Goal: Task Accomplishment & Management: Complete application form

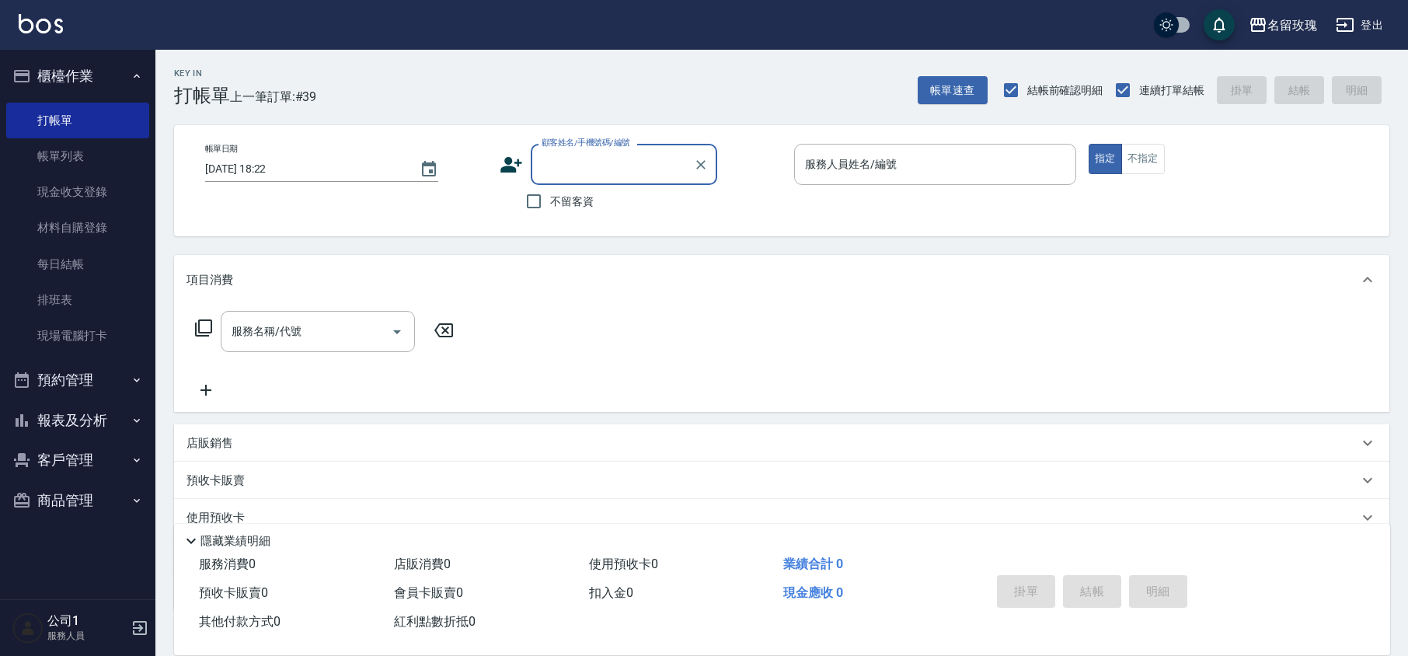
click at [589, 210] on label "不留客資" at bounding box center [556, 201] width 76 height 33
click at [550, 210] on input "不留客資" at bounding box center [534, 201] width 33 height 33
checkbox input "true"
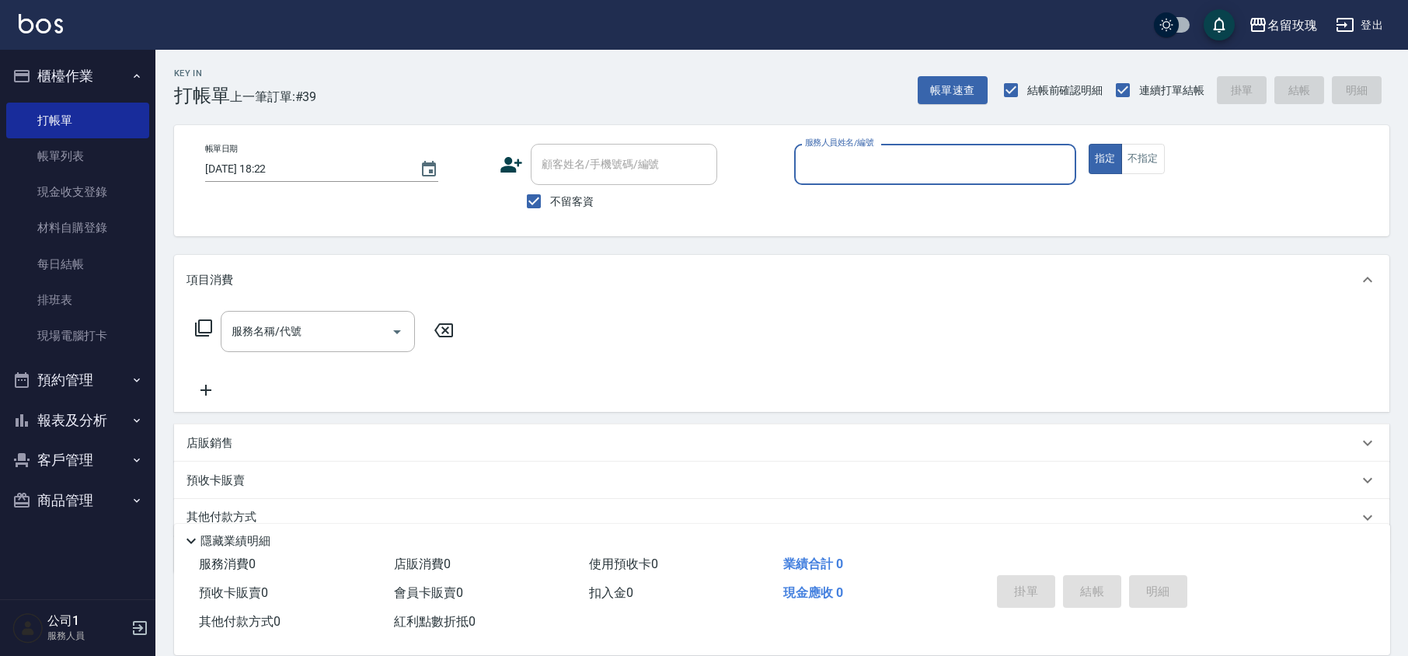
click at [828, 181] on div "服務人員姓名/編號" at bounding box center [935, 164] width 282 height 41
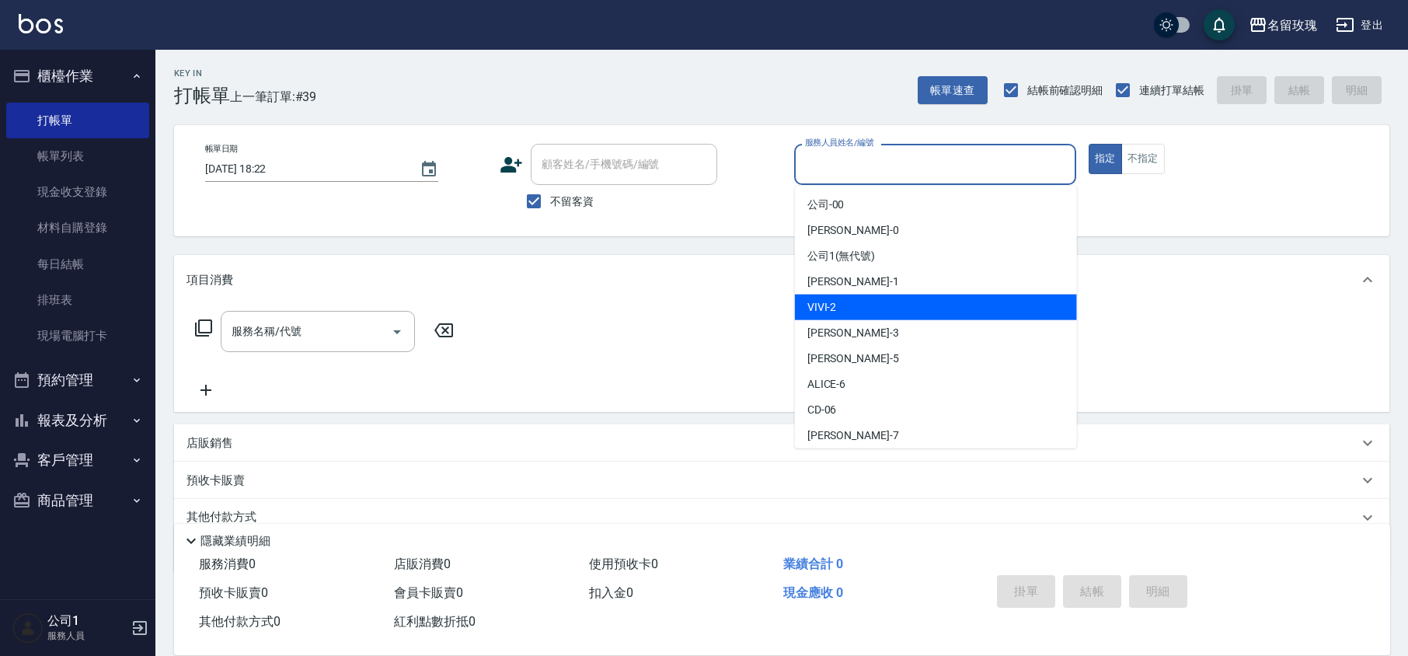
click at [852, 302] on div "VIVI -2" at bounding box center [936, 308] width 282 height 26
type input "VIVI-2"
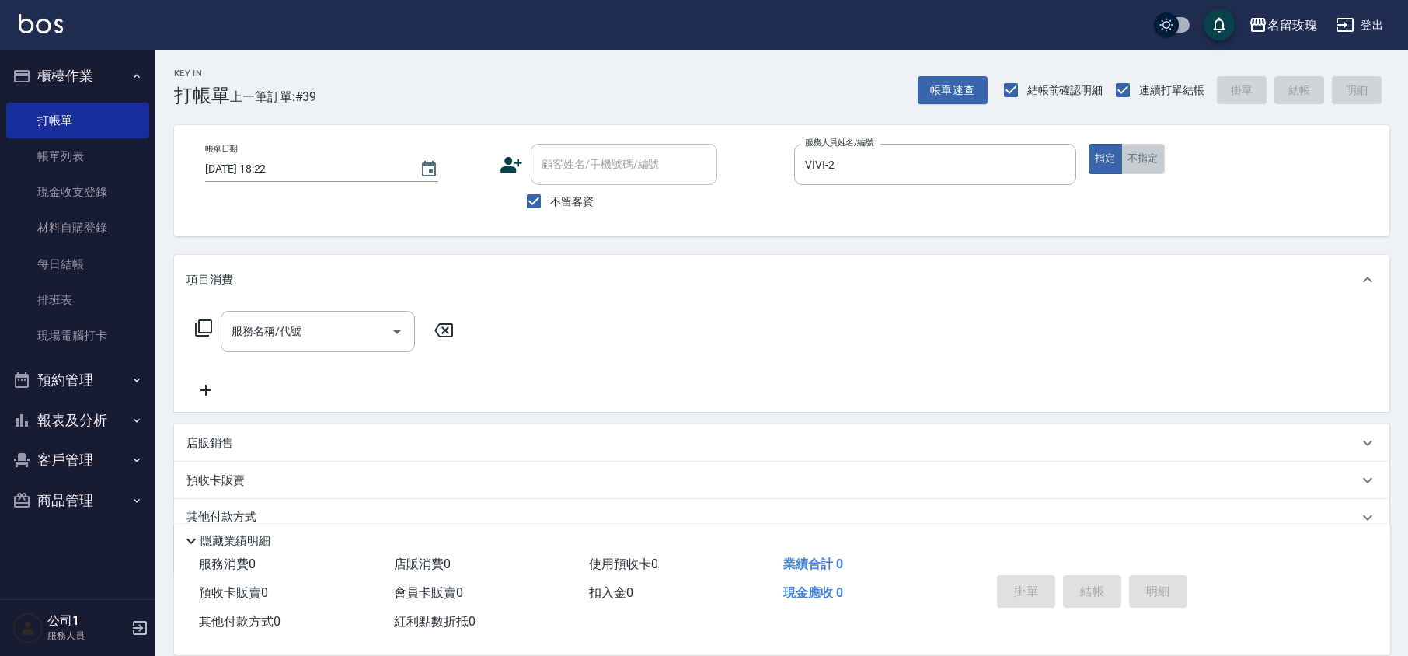
click at [1123, 160] on button "不指定" at bounding box center [1143, 159] width 44 height 30
drag, startPoint x: 244, startPoint y: 323, endPoint x: 269, endPoint y: 339, distance: 29.3
click at [246, 323] on div "服務名稱/代號 服務名稱/代號" at bounding box center [318, 331] width 194 height 41
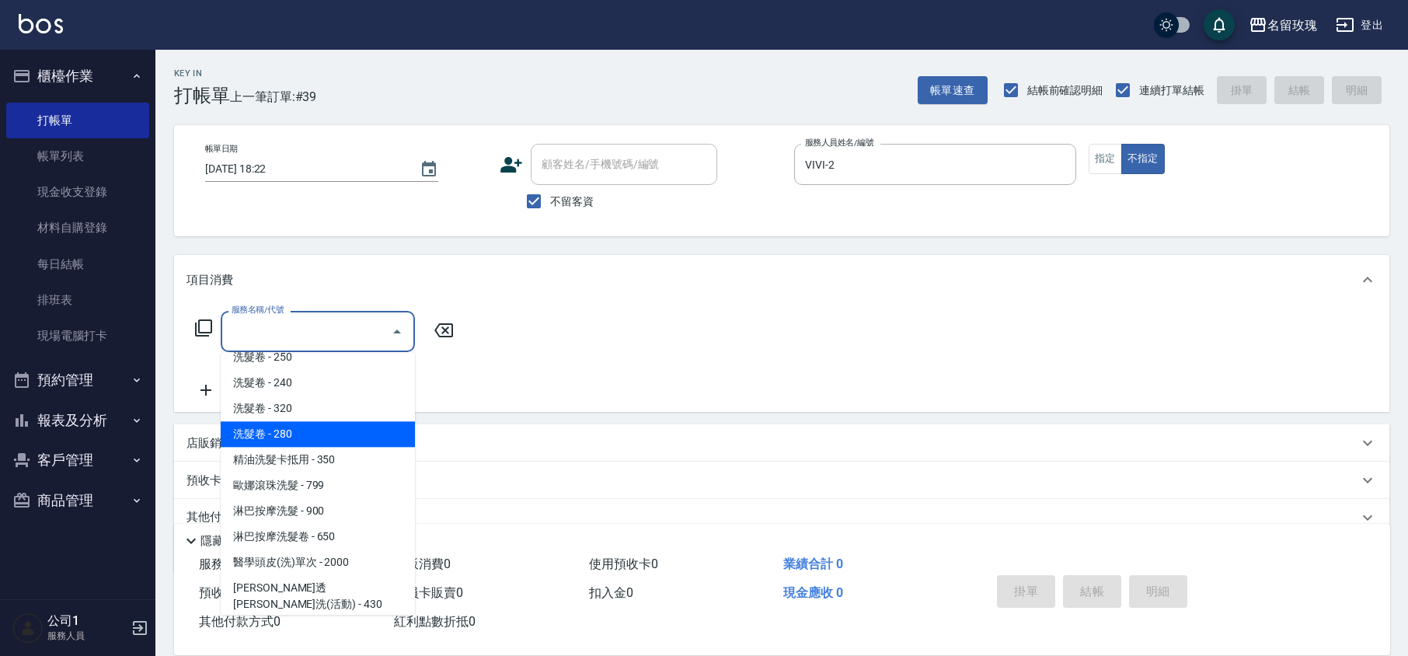
scroll to position [414, 0]
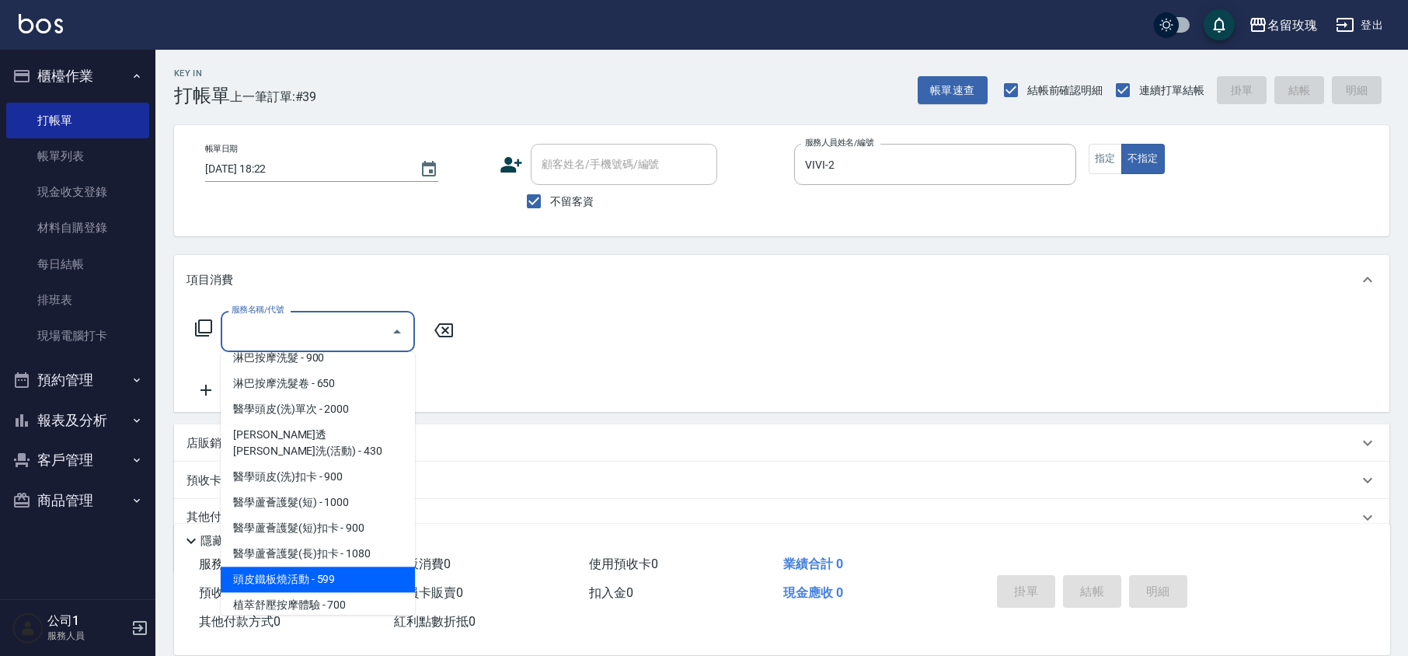
click at [347, 567] on span "頭皮鐵板燒活動 - 599" at bounding box center [318, 580] width 194 height 26
type input "頭皮鐵板燒活動(240)"
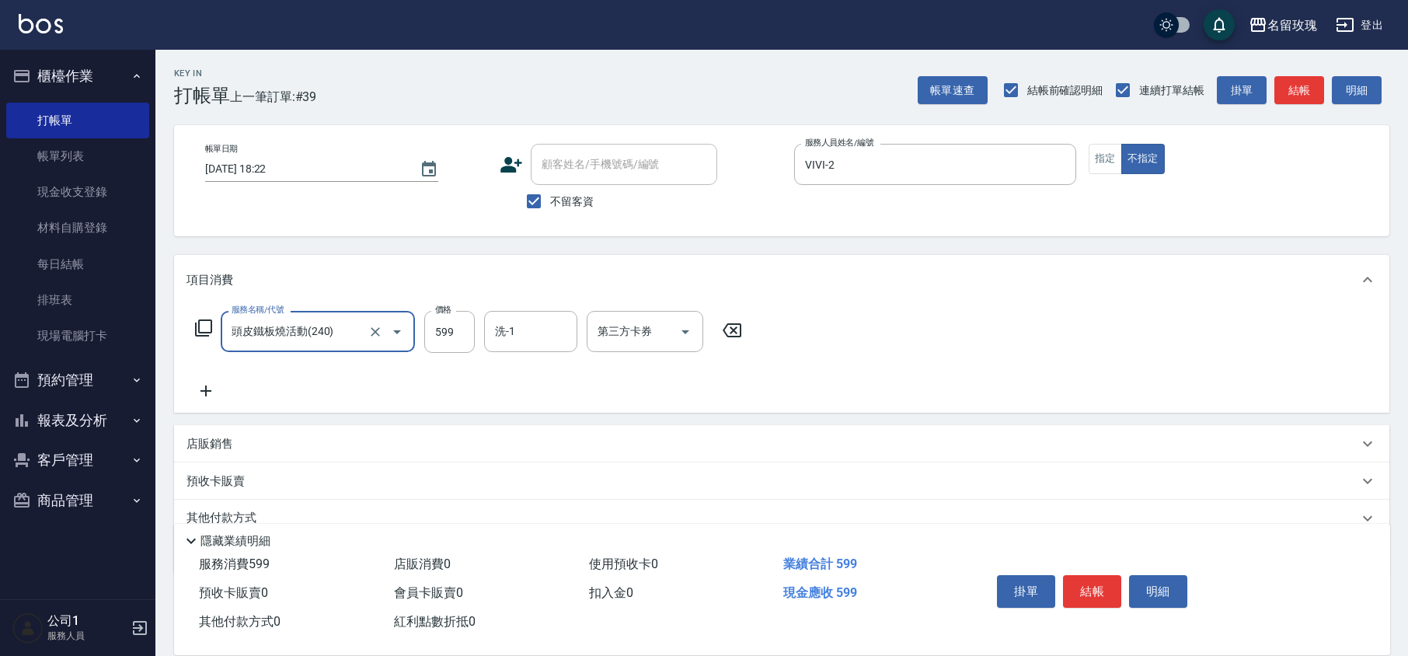
click at [504, 324] on div "洗-1 洗-1" at bounding box center [530, 331] width 93 height 41
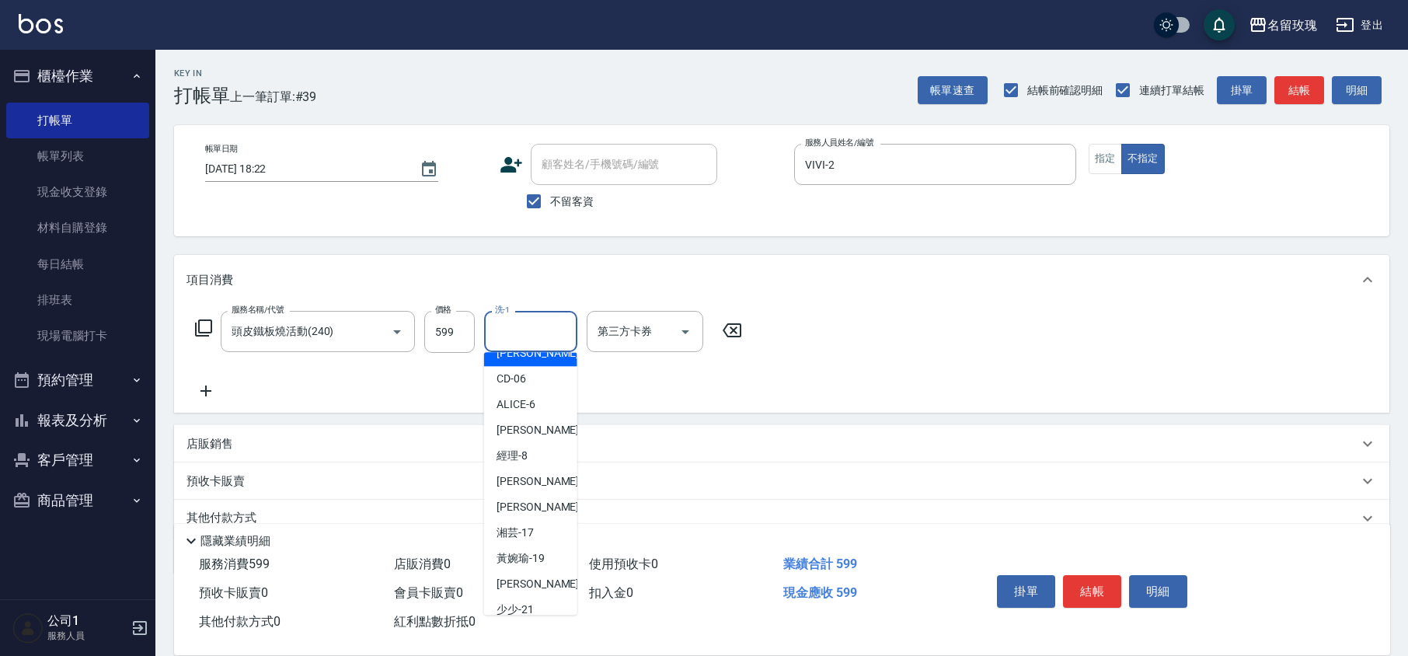
scroll to position [305, 0]
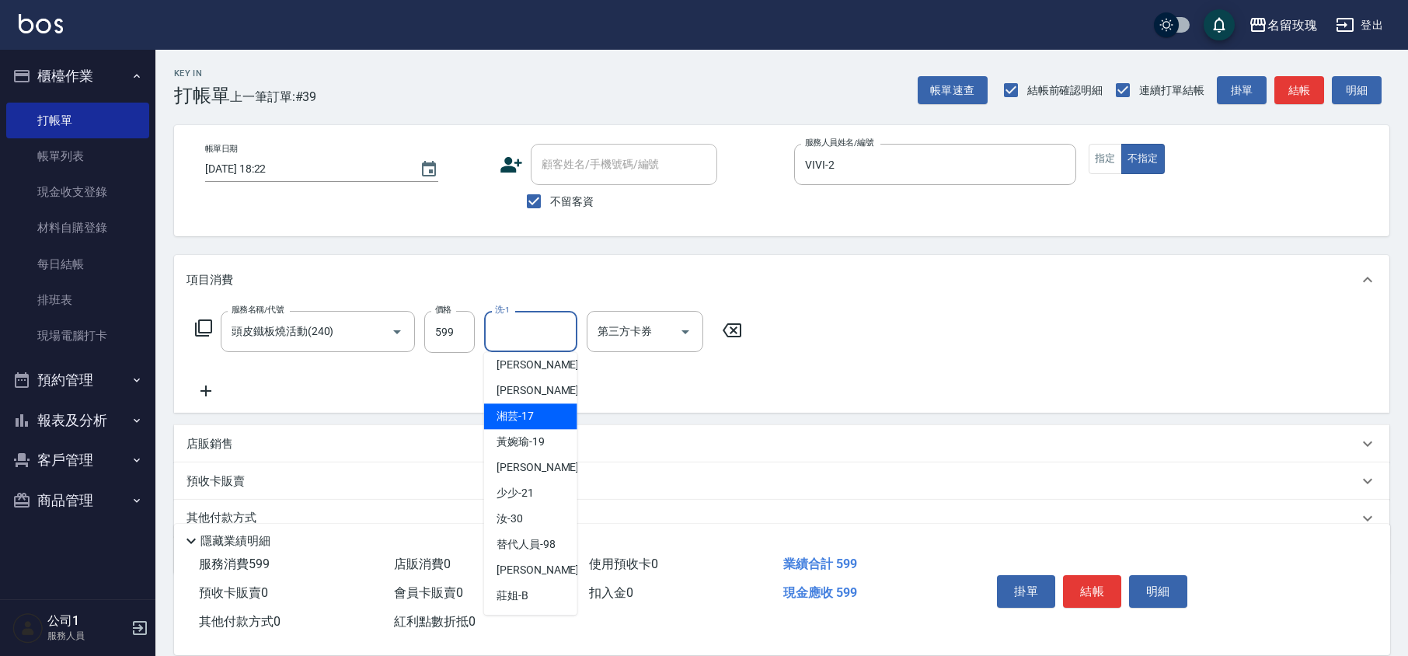
click at [489, 417] on div "湘芸 -17" at bounding box center [530, 416] width 93 height 26
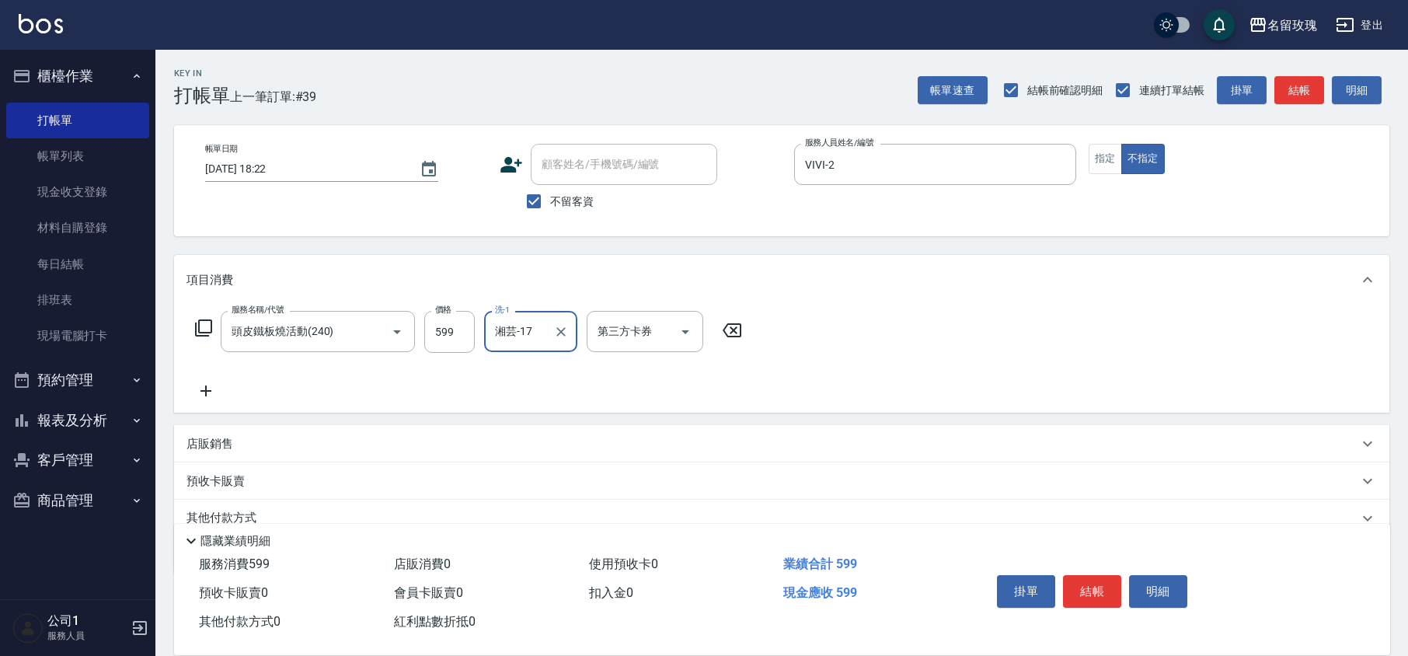
type input "湘芸-17"
click at [1091, 597] on button "結帳" at bounding box center [1092, 591] width 58 height 33
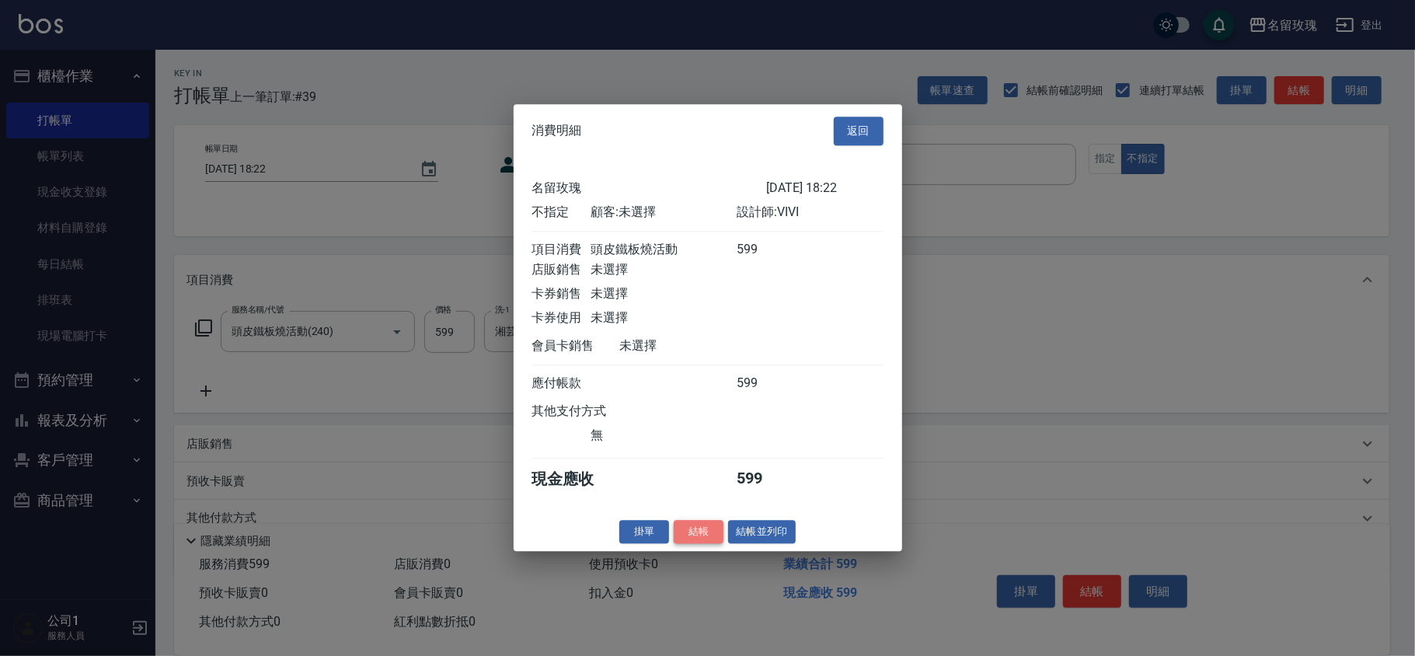
click at [688, 538] on button "結帳" at bounding box center [699, 532] width 50 height 24
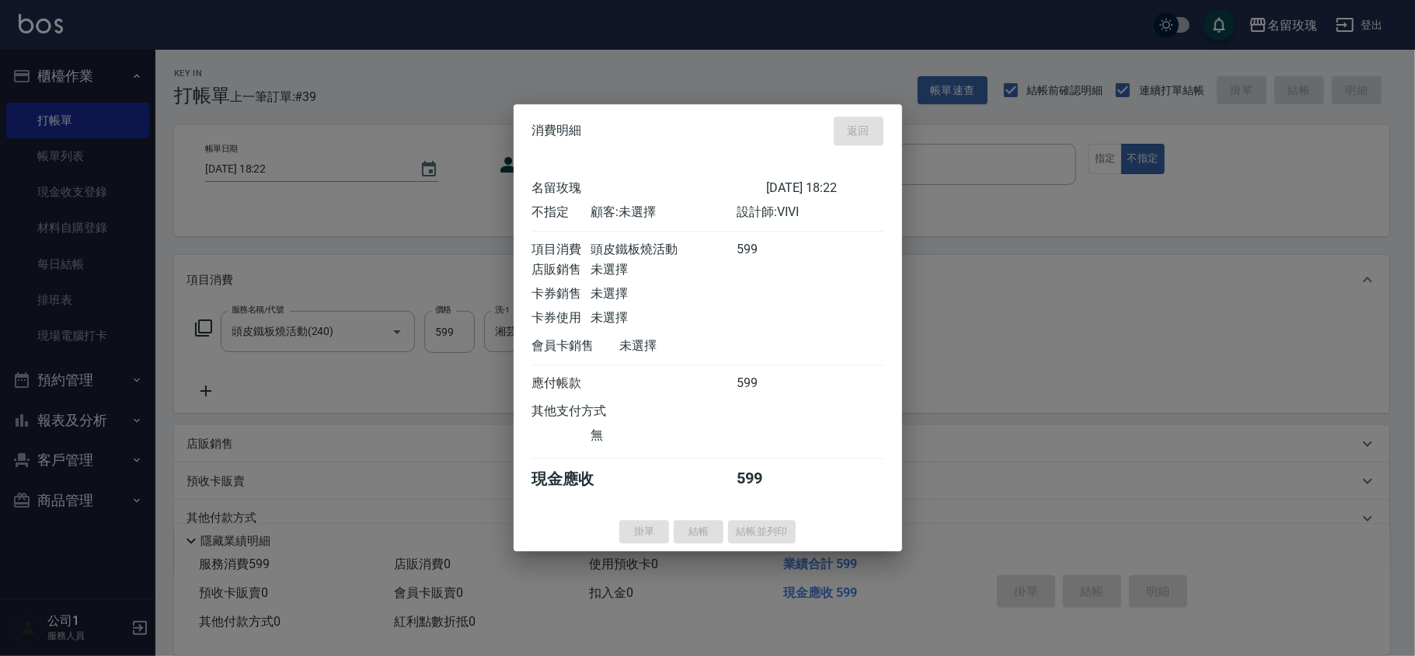
type input "[DATE] 19:06"
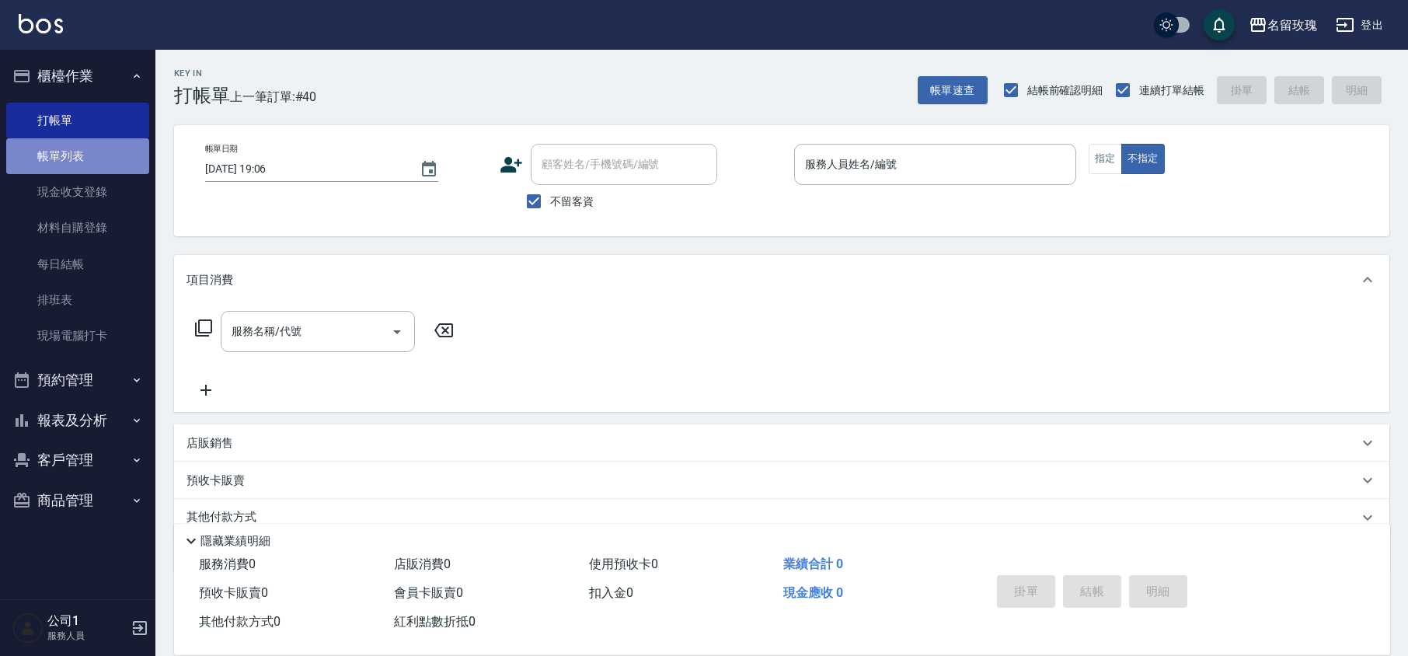
click at [76, 168] on link "帳單列表" at bounding box center [77, 156] width 143 height 36
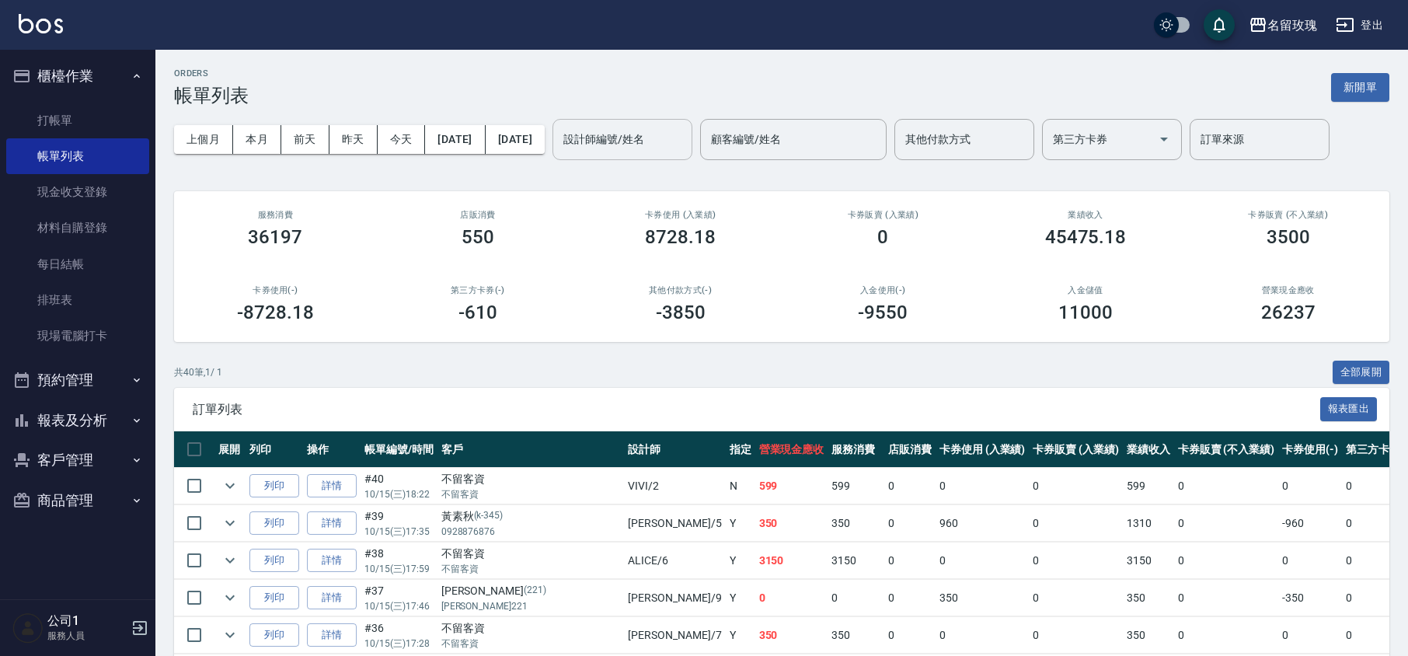
click at [685, 127] on input "設計師編號/姓名" at bounding box center [623, 139] width 126 height 27
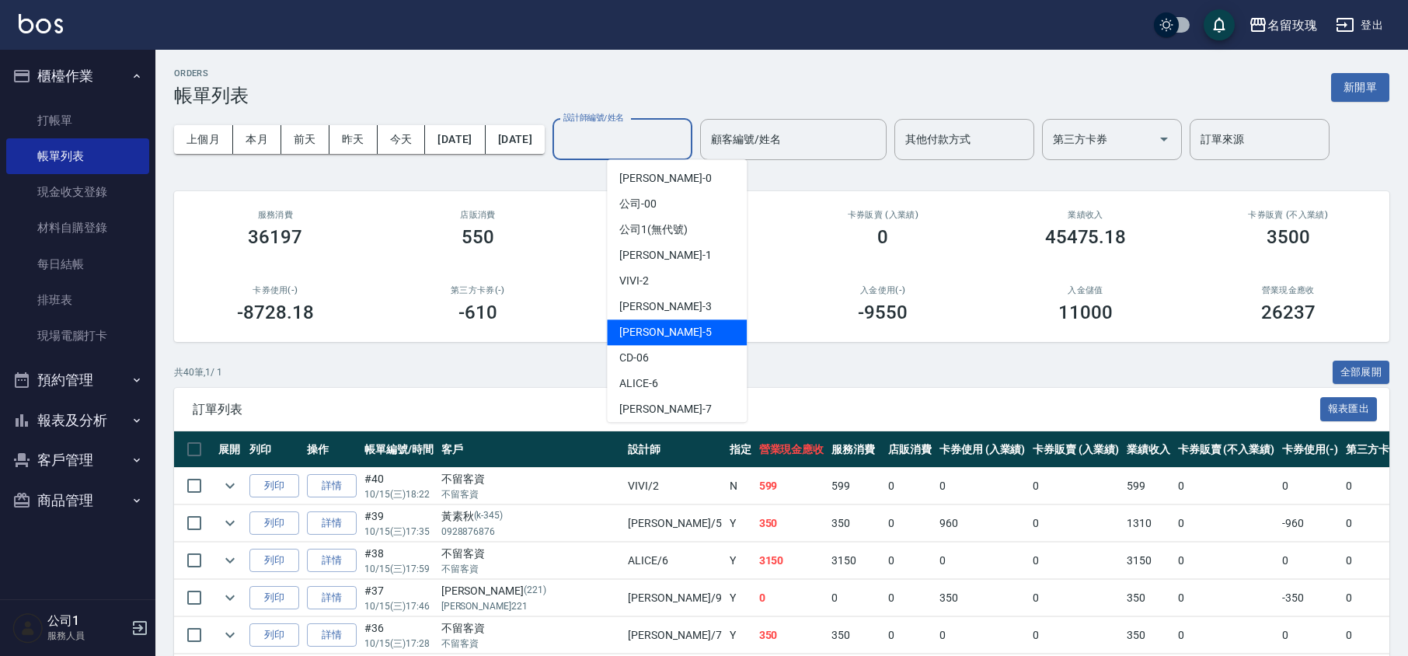
click at [678, 324] on div "[PERSON_NAME] -5" at bounding box center [677, 332] width 140 height 26
type input "[PERSON_NAME]-5"
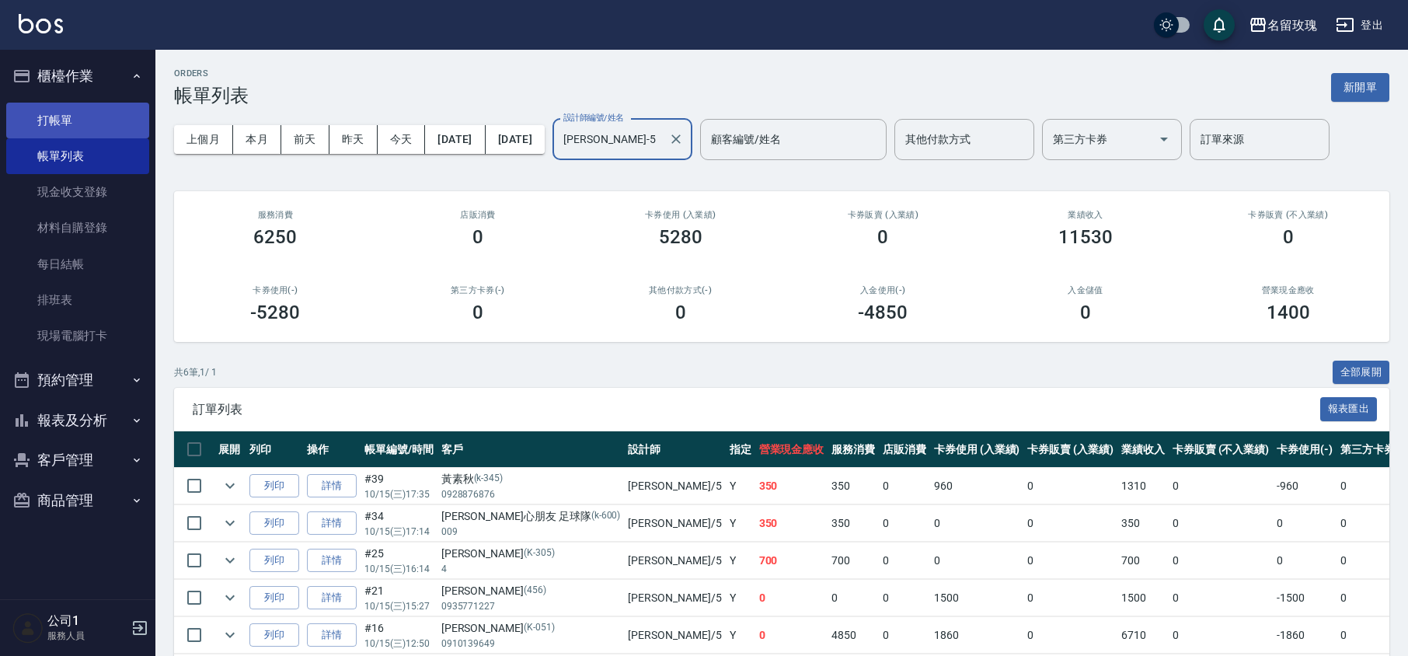
click at [78, 118] on link "打帳單" at bounding box center [77, 121] width 143 height 36
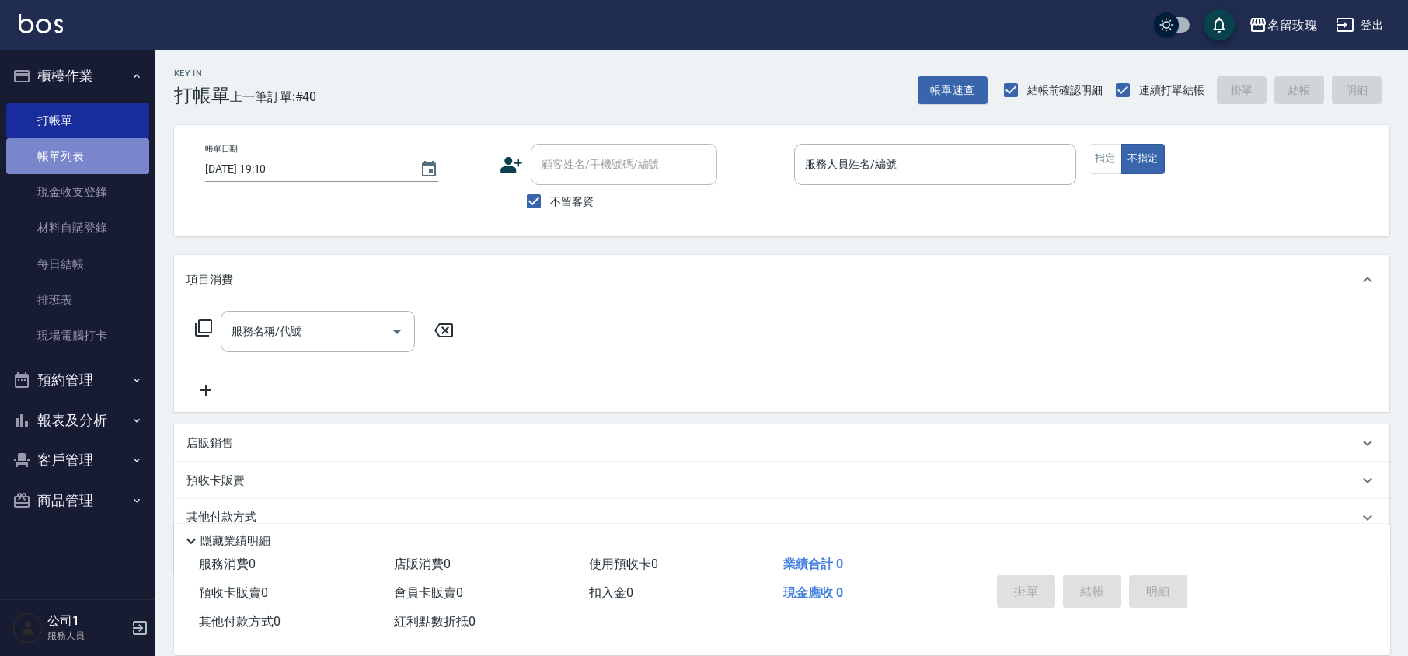
click at [59, 154] on link "帳單列表" at bounding box center [77, 156] width 143 height 36
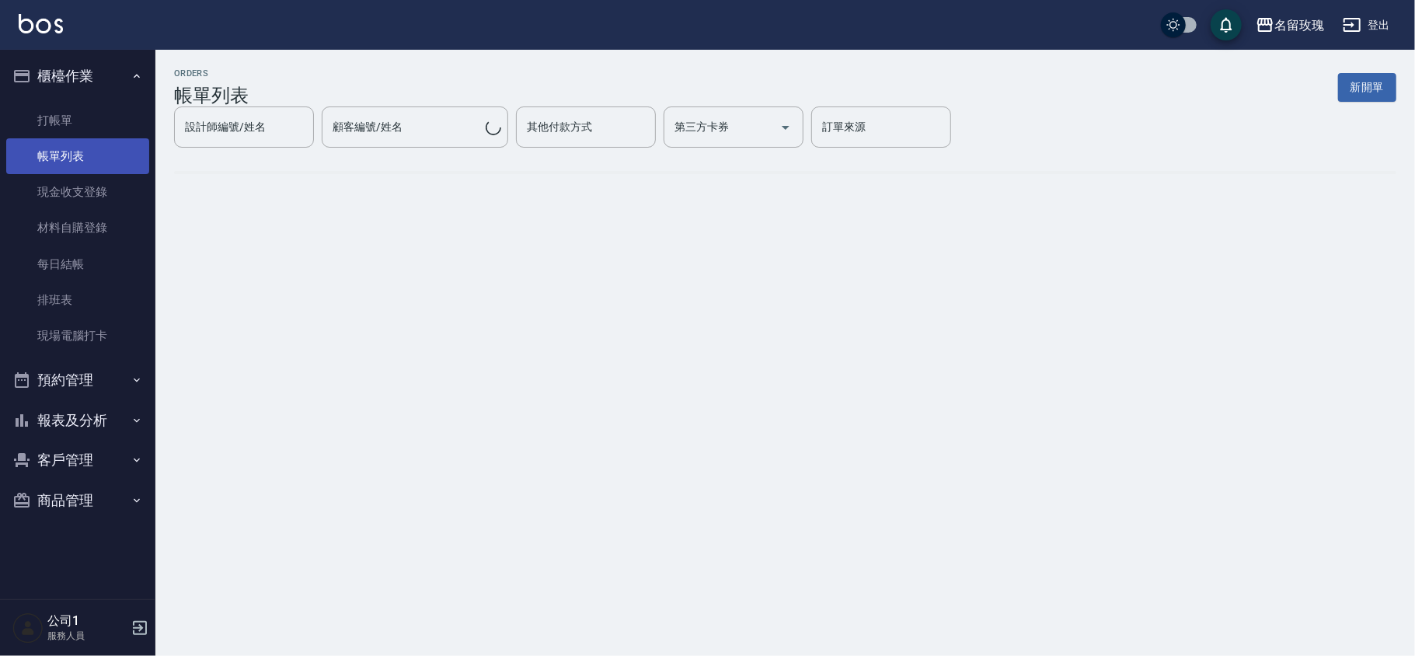
click at [59, 153] on link "帳單列表" at bounding box center [77, 156] width 143 height 36
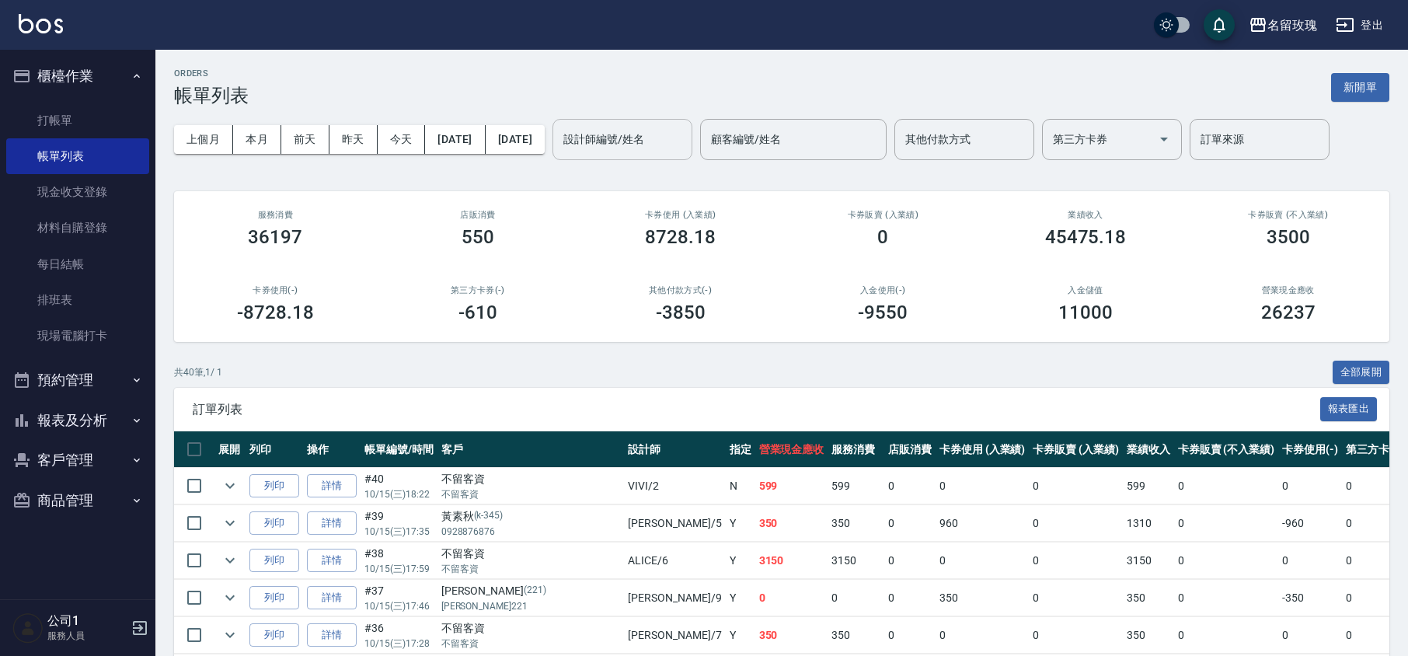
click at [670, 135] on input "設計師編號/姓名" at bounding box center [623, 139] width 126 height 27
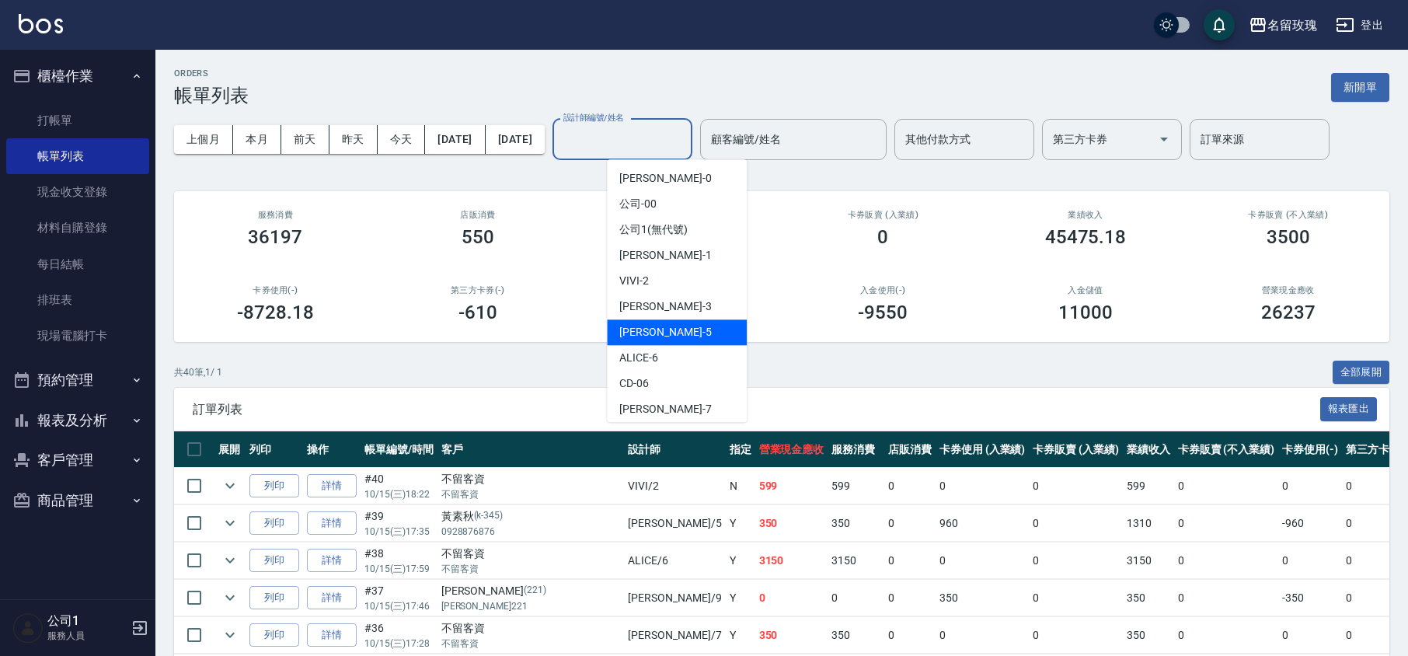
click at [666, 322] on div "[PERSON_NAME] -5" at bounding box center [677, 332] width 140 height 26
type input "[PERSON_NAME]-5"
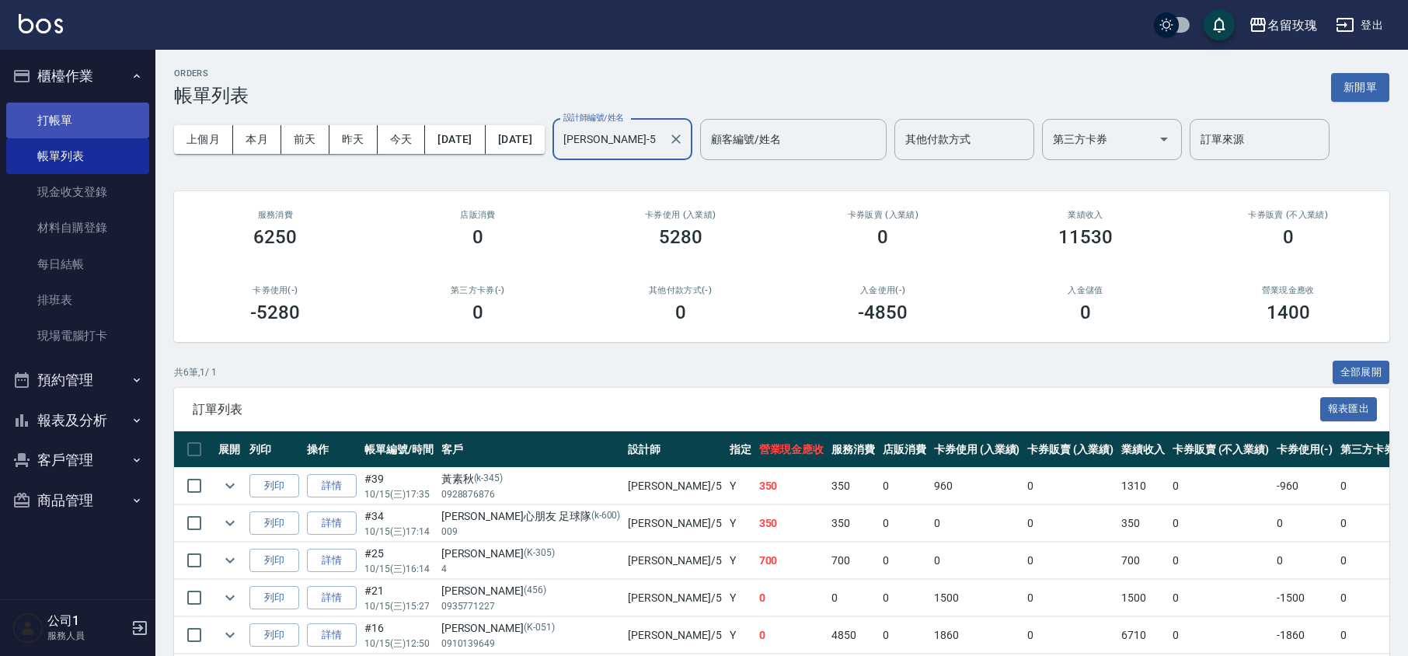
click at [88, 113] on link "打帳單" at bounding box center [77, 121] width 143 height 36
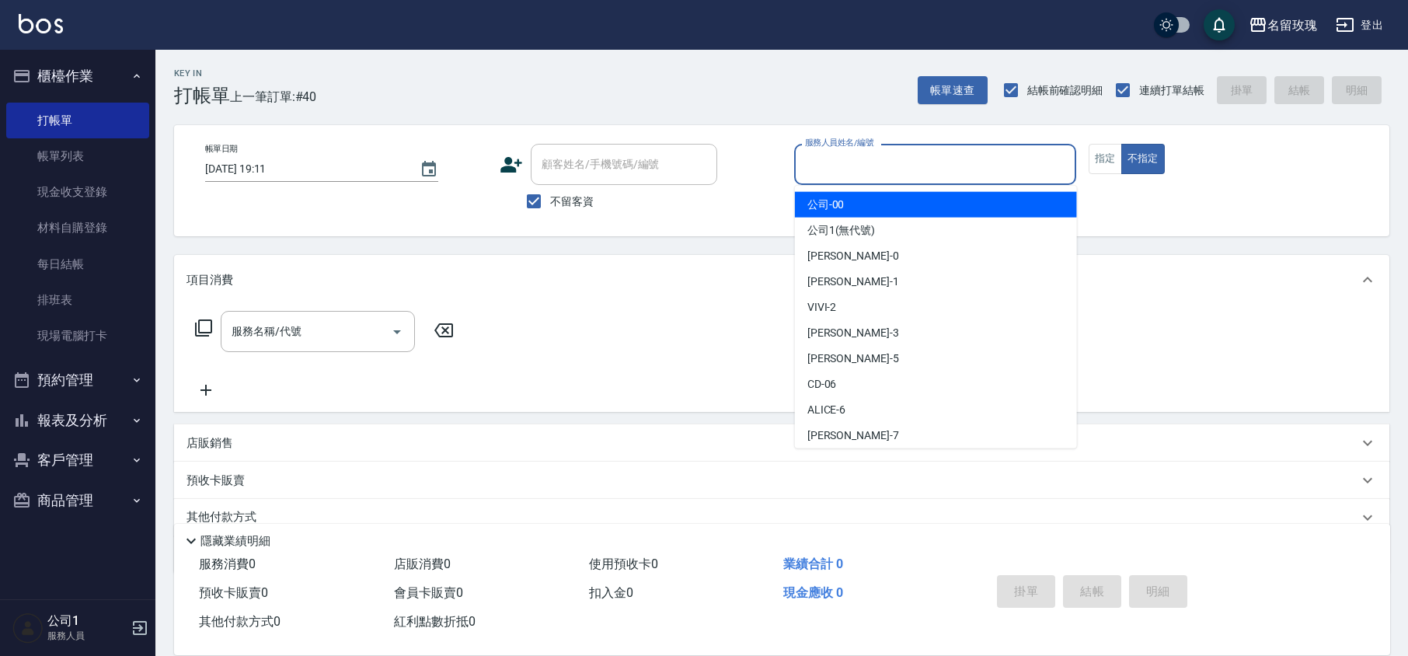
click at [937, 176] on input "服務人員姓名/編號" at bounding box center [935, 164] width 268 height 27
type input "ㄓ"
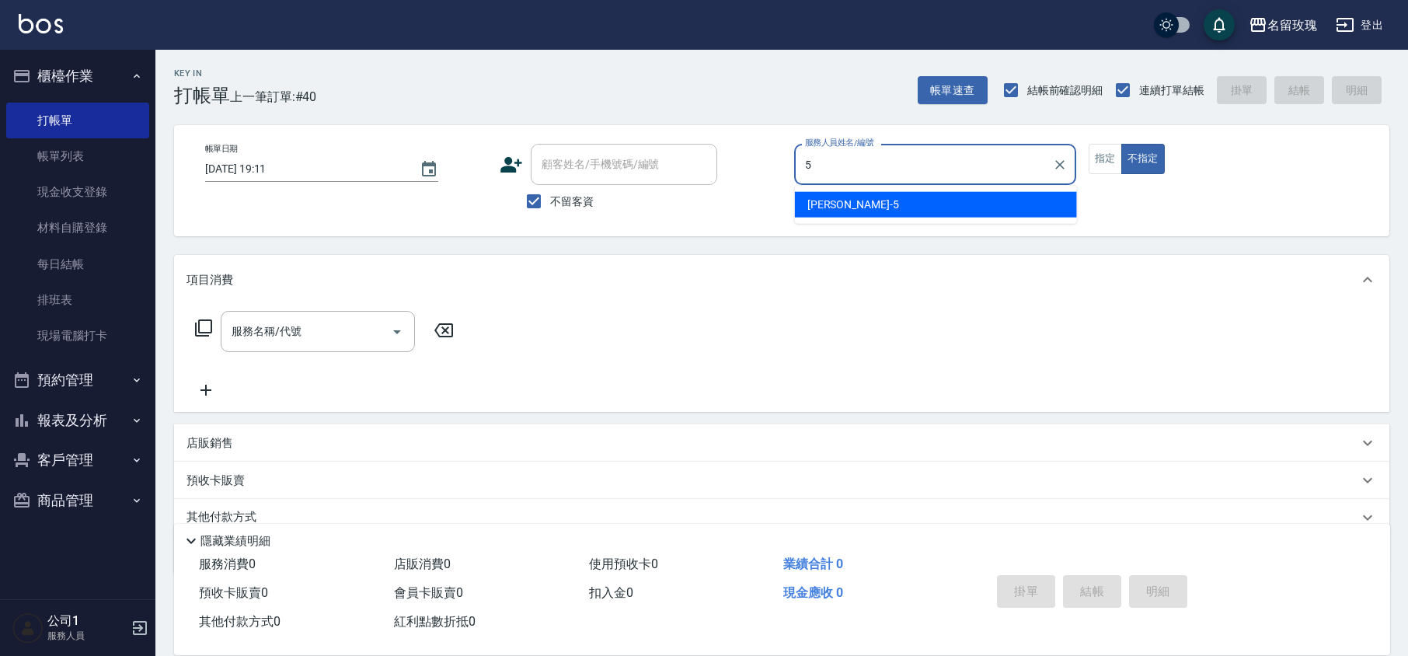
type input "[PERSON_NAME]-5"
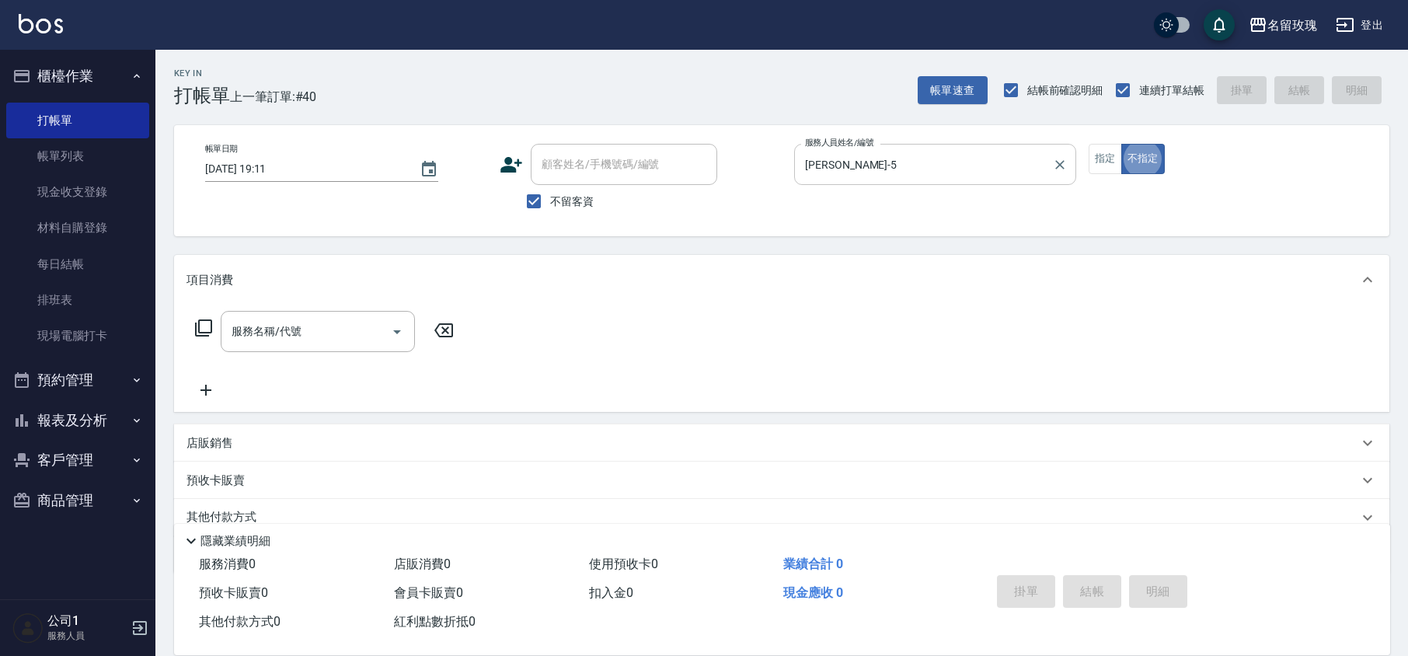
type button "false"
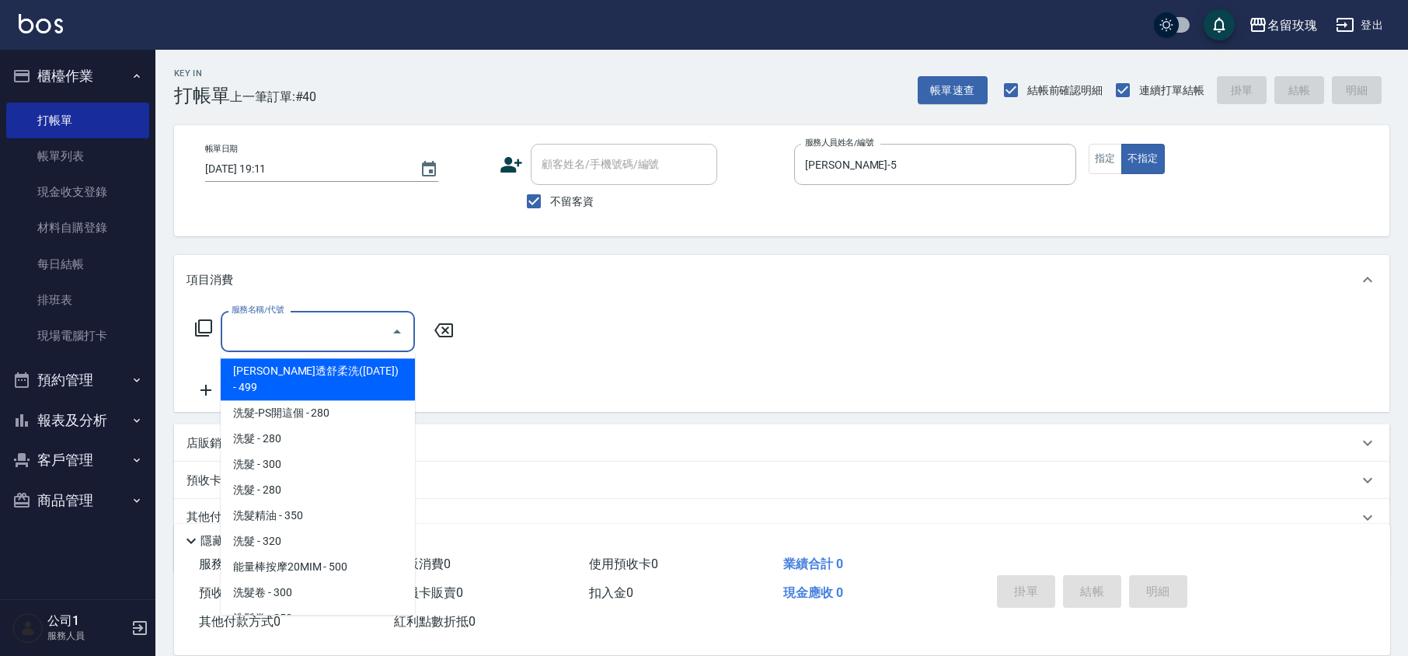
click at [302, 324] on input "服務名稱/代號" at bounding box center [306, 331] width 157 height 27
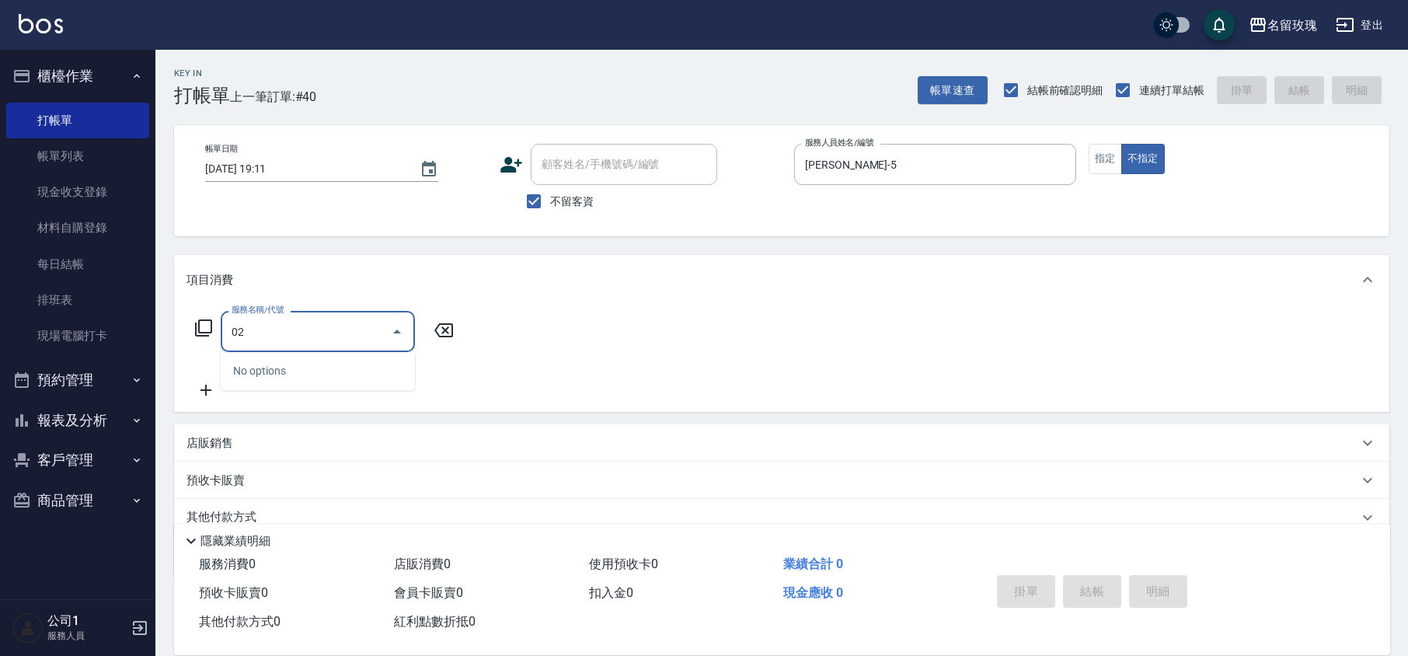
type input "0"
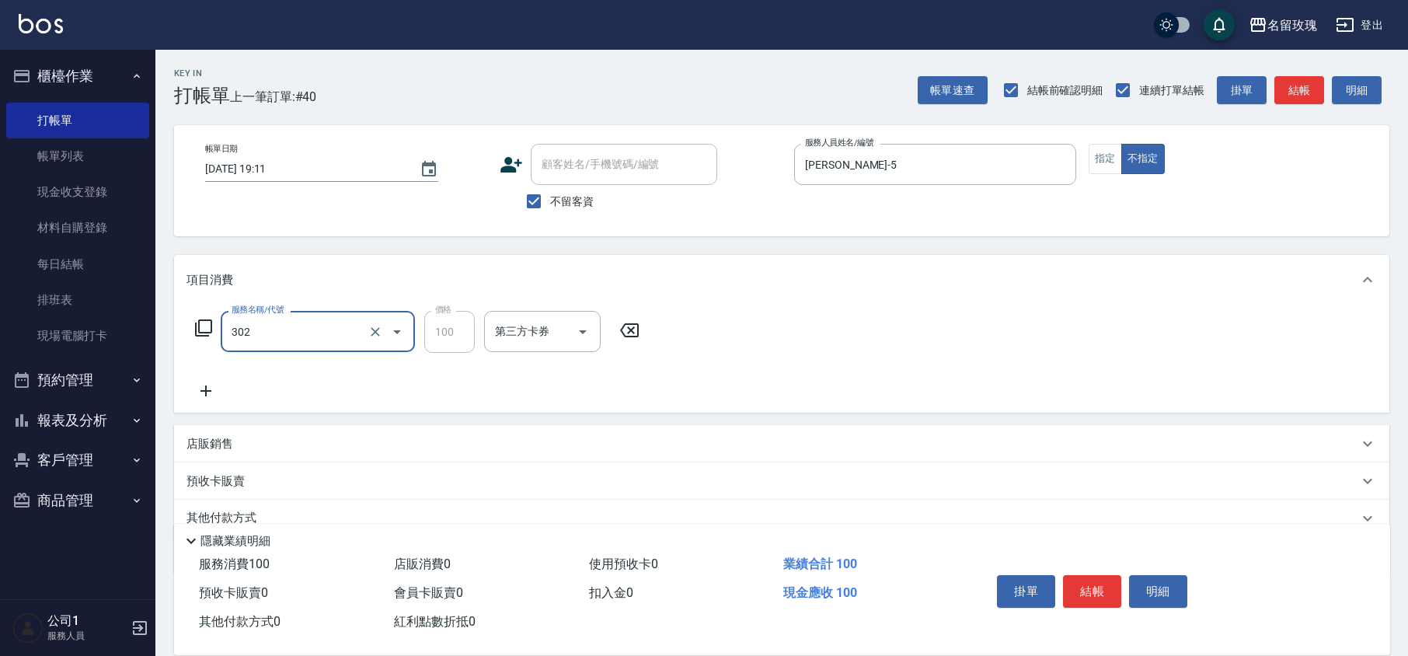
type input "剪瀏海(302)"
click at [312, 378] on div "服務名稱/代號 剪瀏海(302) 服務名稱/代號 價格 100 價格 第三方卡券 第三方卡券" at bounding box center [418, 355] width 462 height 89
click at [1072, 589] on button "結帳" at bounding box center [1092, 591] width 58 height 33
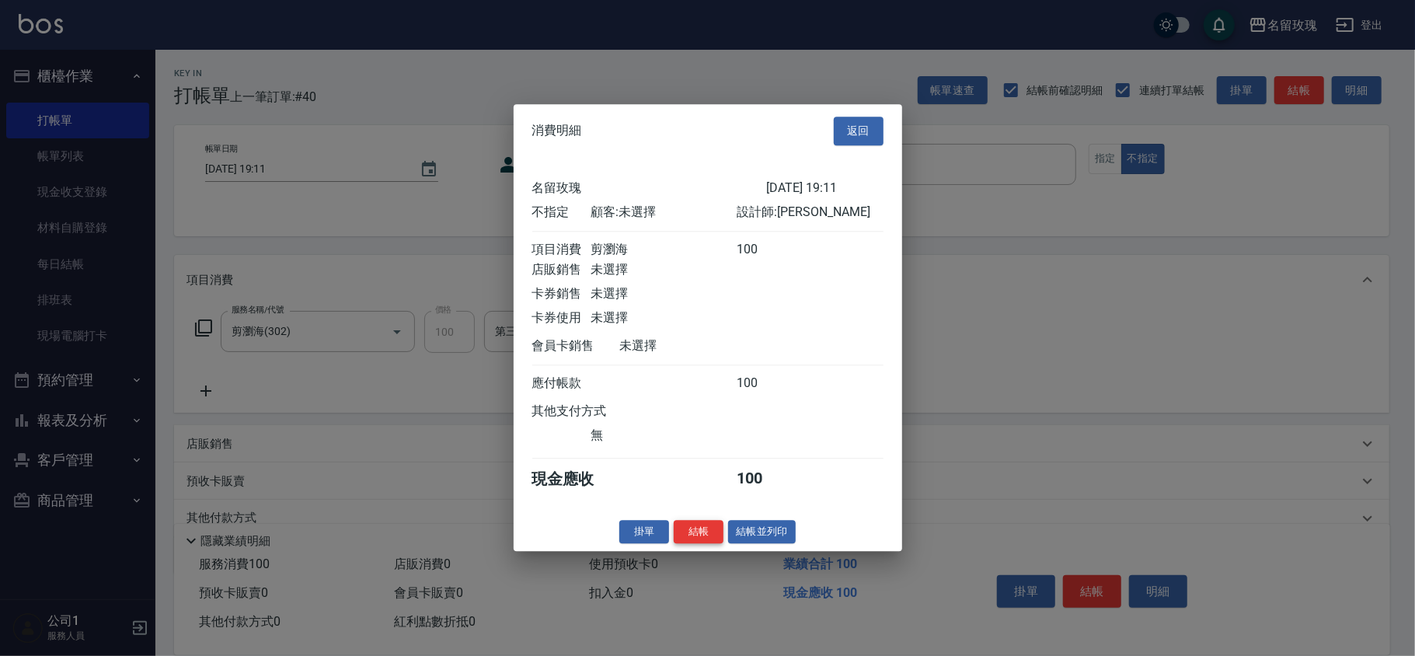
click at [704, 541] on button "結帳" at bounding box center [699, 532] width 50 height 24
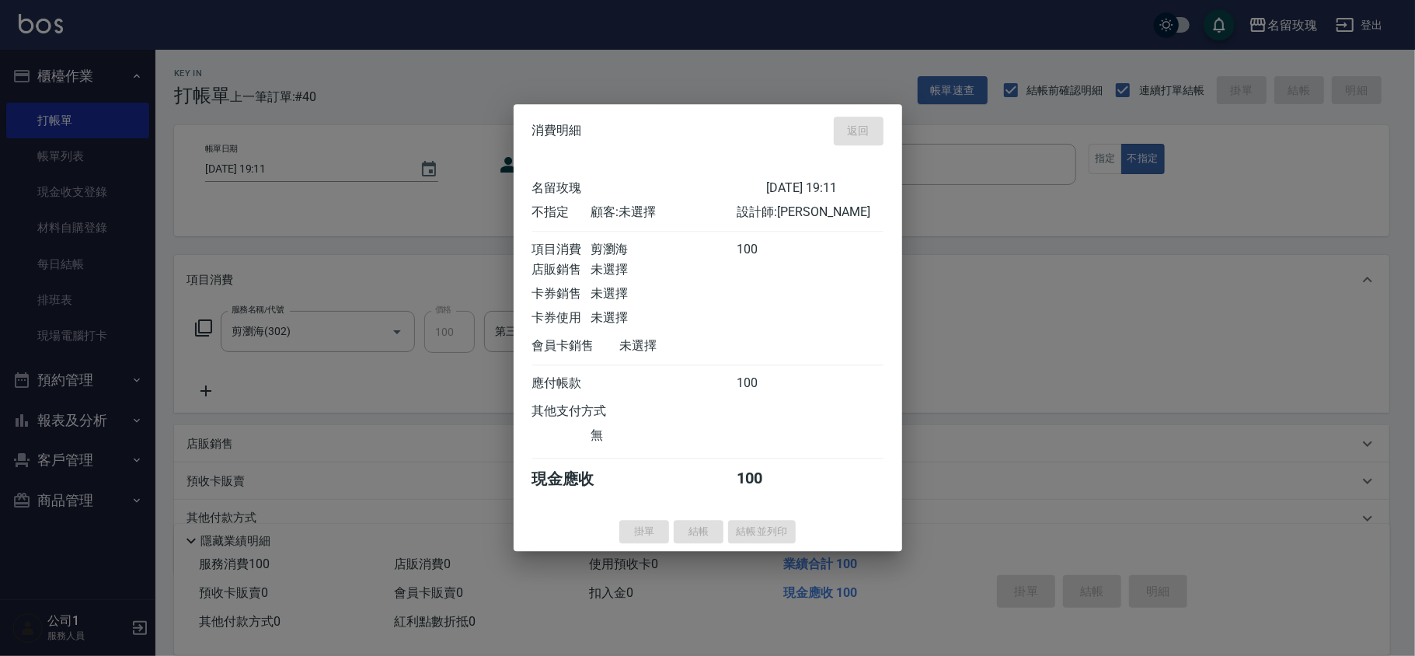
type input "[DATE] 19:12"
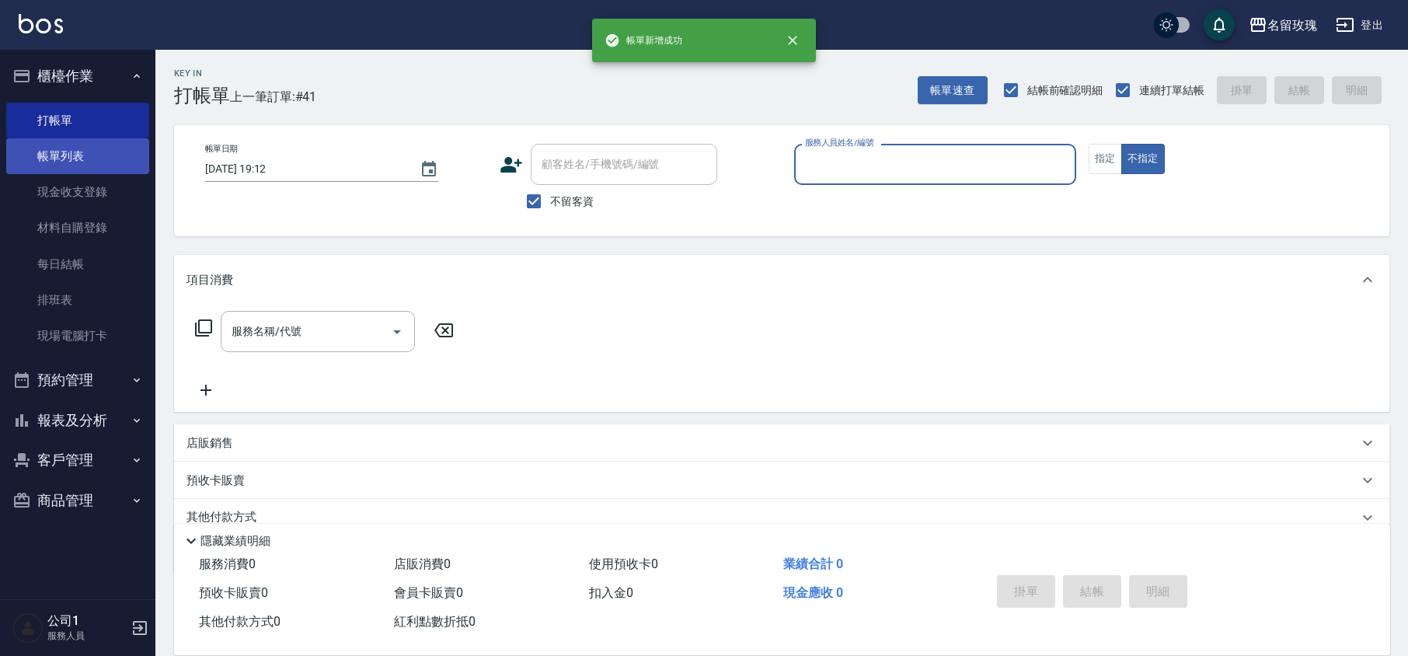
click at [28, 141] on link "帳單列表" at bounding box center [77, 156] width 143 height 36
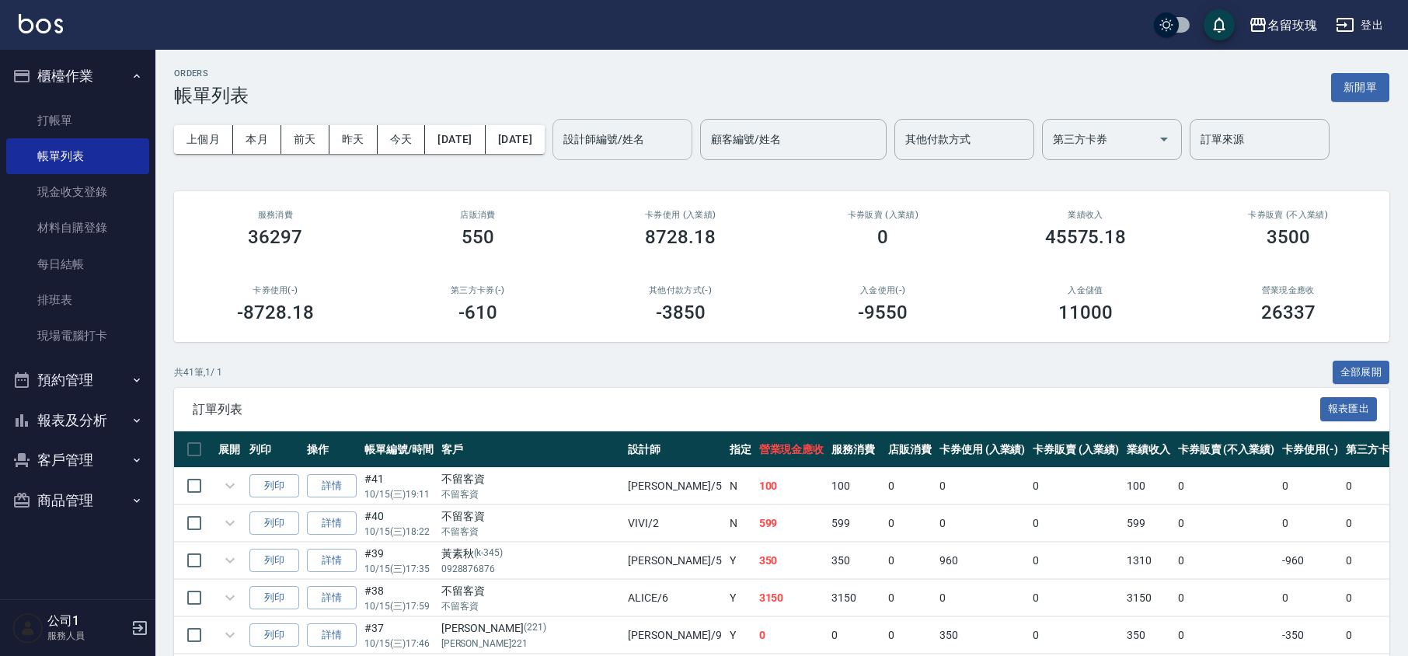
click at [637, 150] on input "設計師編號/姓名" at bounding box center [623, 139] width 126 height 27
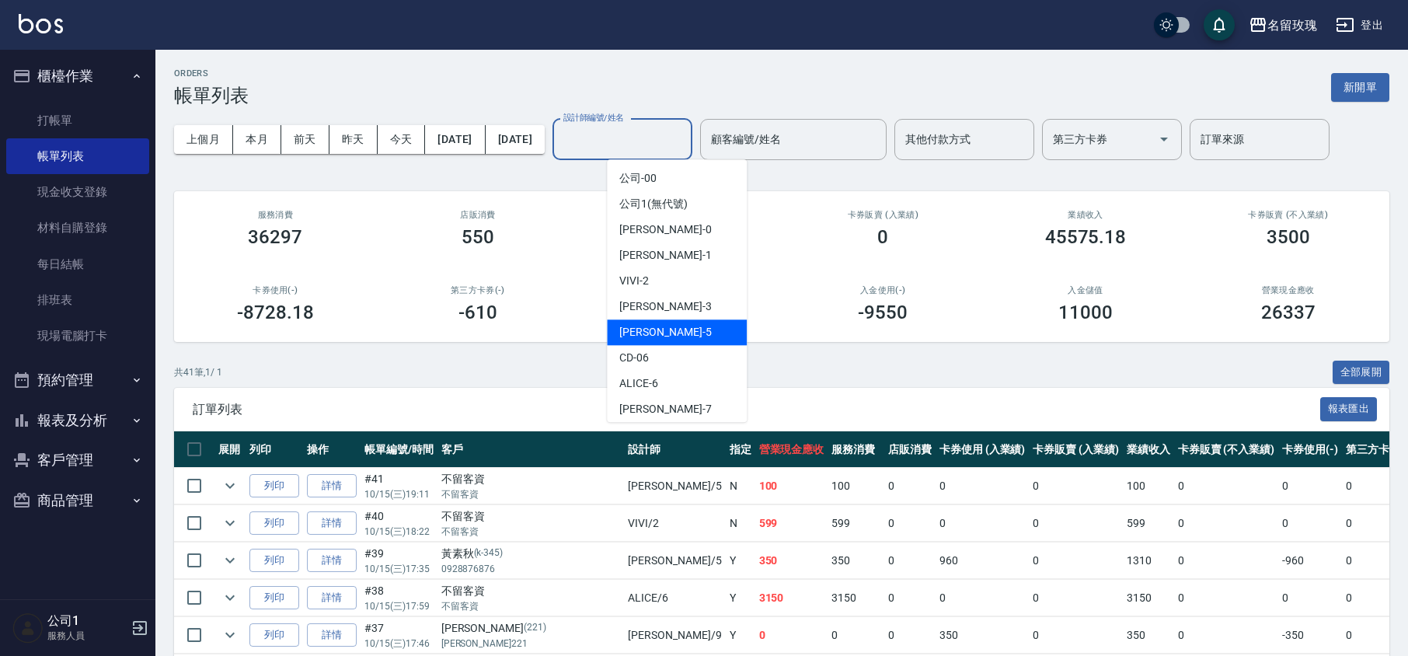
click at [666, 336] on div "[PERSON_NAME] -5" at bounding box center [677, 332] width 140 height 26
type input "[PERSON_NAME]-5"
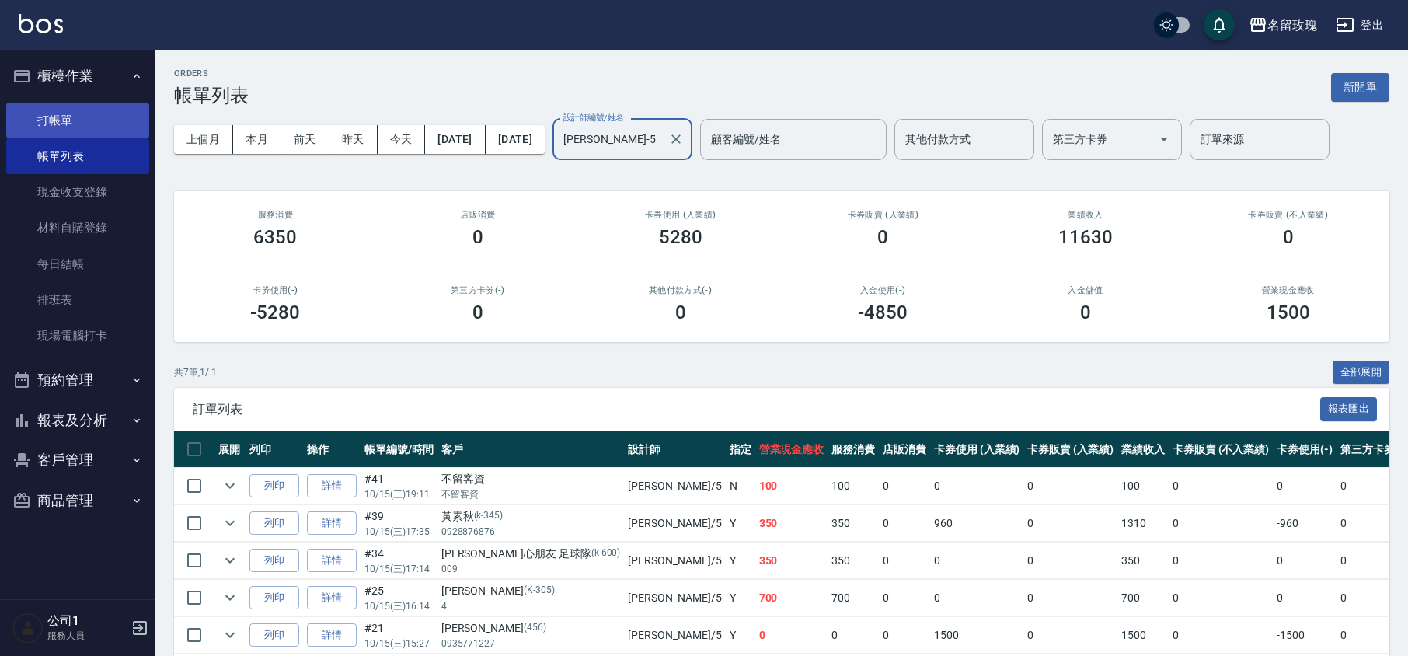
click at [75, 113] on link "打帳單" at bounding box center [77, 121] width 143 height 36
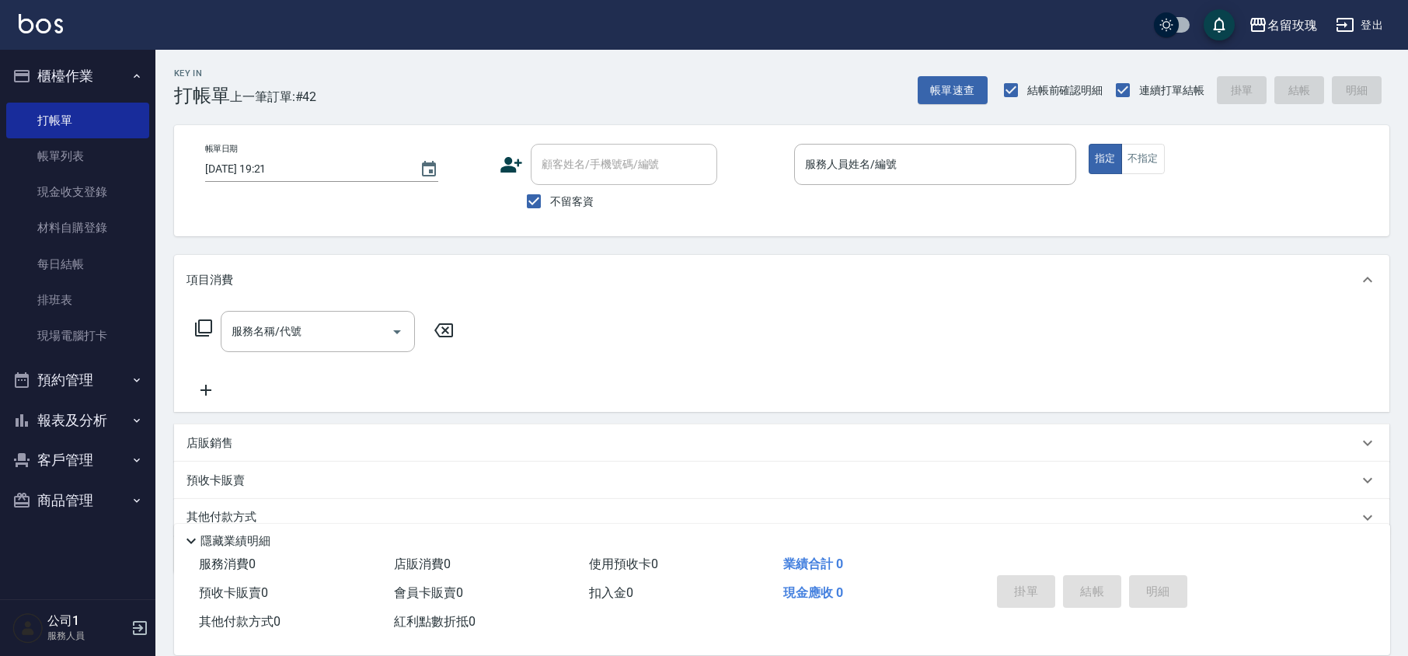
click at [591, 199] on span "不留客資" at bounding box center [572, 201] width 44 height 16
click at [550, 199] on input "不留客資" at bounding box center [534, 201] width 33 height 33
checkbox input "false"
click at [601, 166] on input "顧客姓名/手機號碼/編號" at bounding box center [612, 164] width 149 height 27
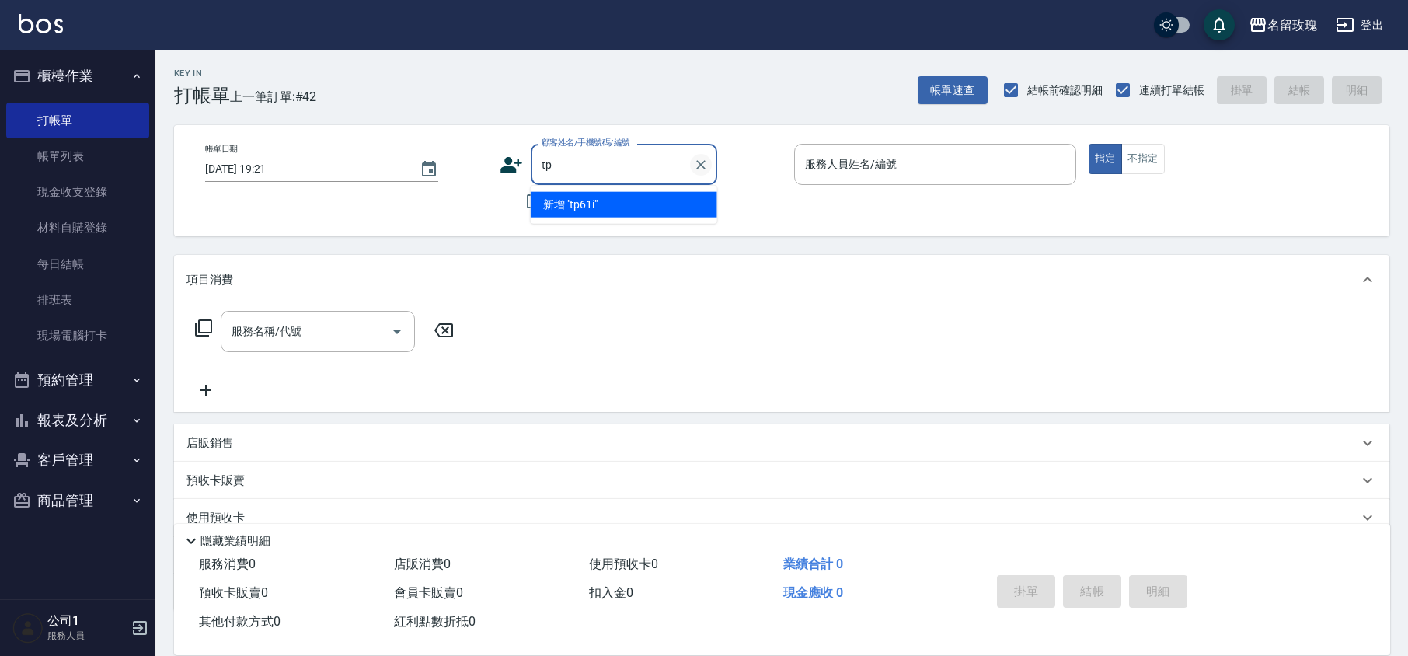
type input "t"
click at [673, 200] on li "[PERSON_NAME]/0912314567/K-136" at bounding box center [624, 213] width 187 height 42
type input "[PERSON_NAME]/0912314567/K-136"
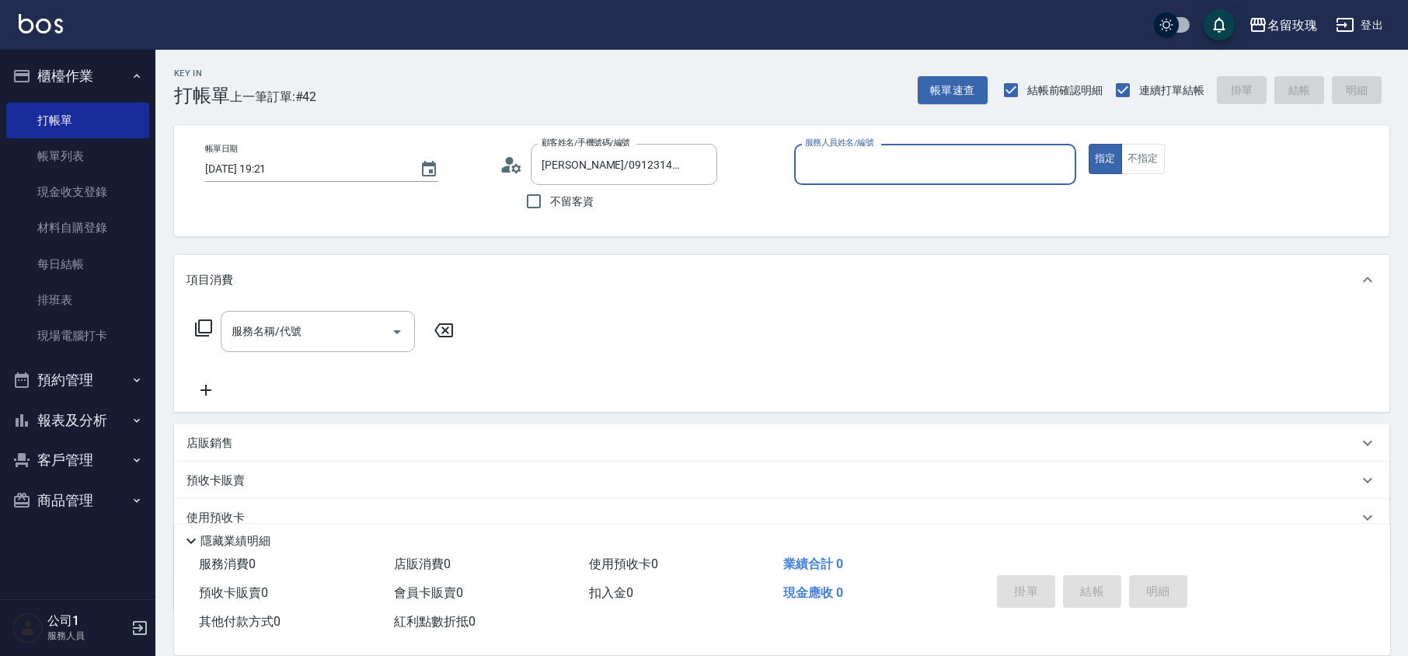
type input "[PERSON_NAME]-5"
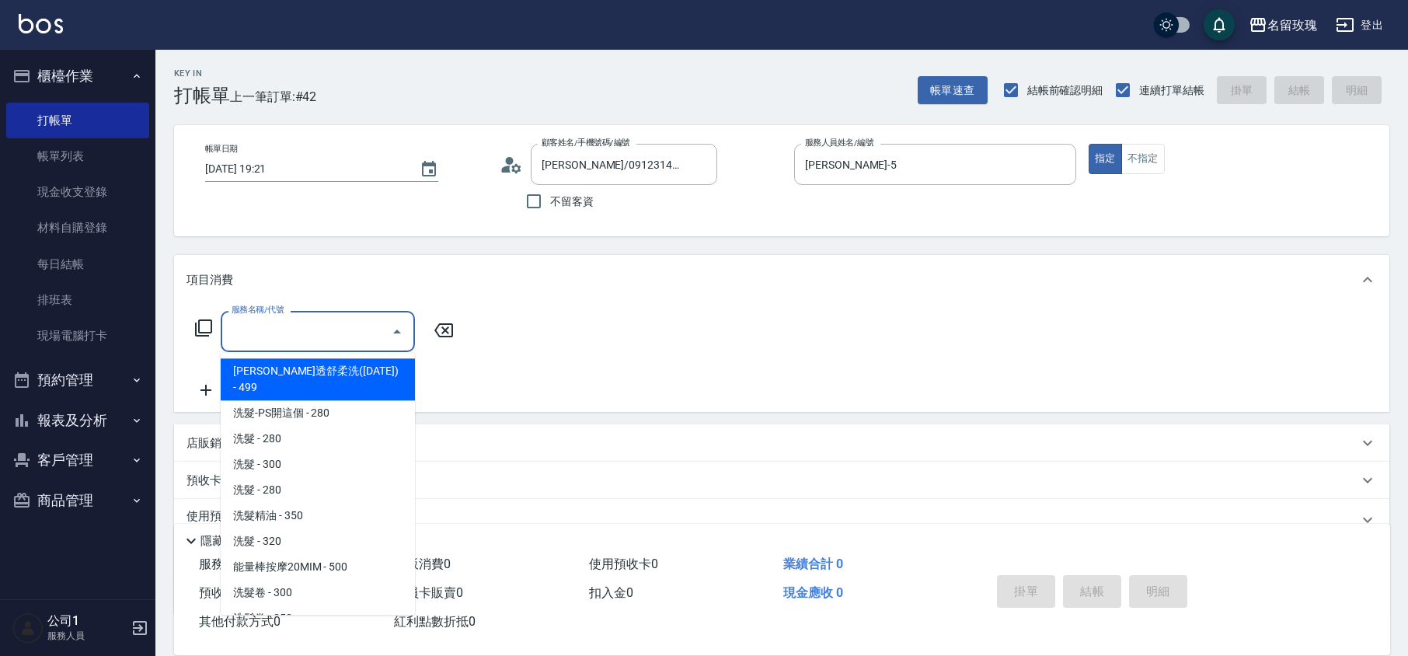
click at [280, 331] on input "服務名稱/代號" at bounding box center [306, 331] width 157 height 27
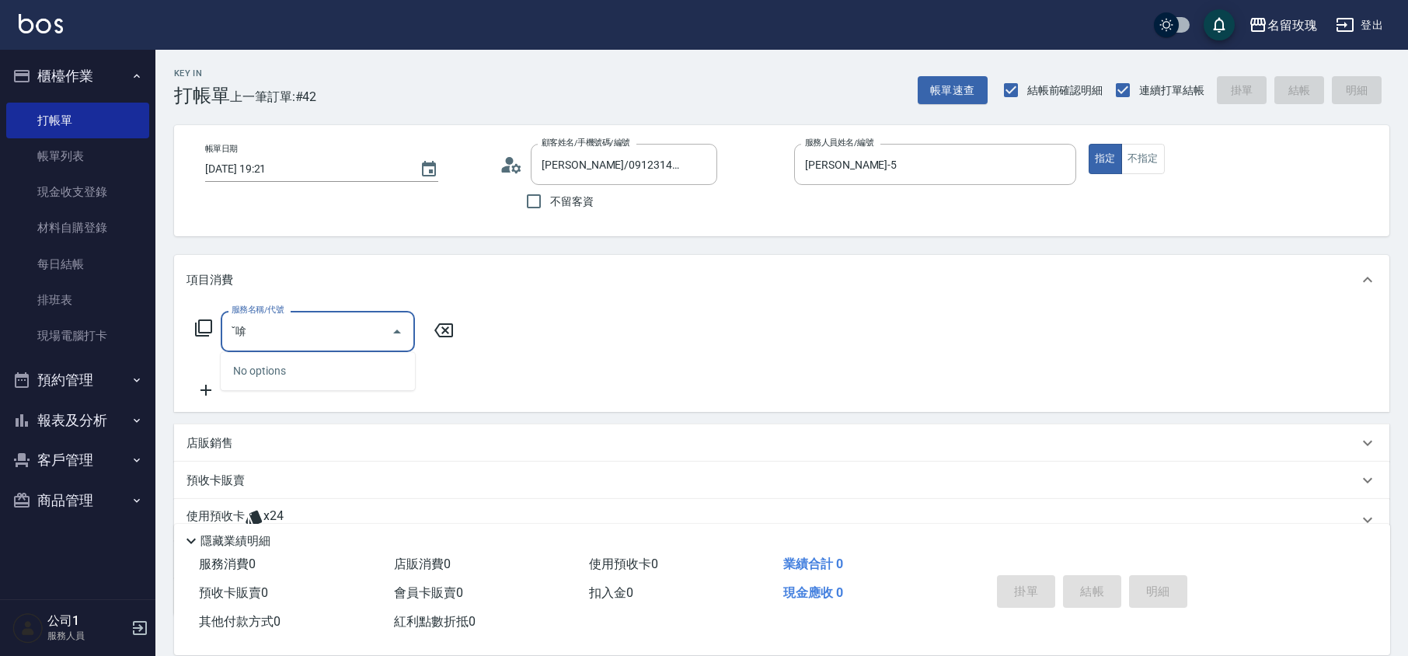
type input "ˇ"
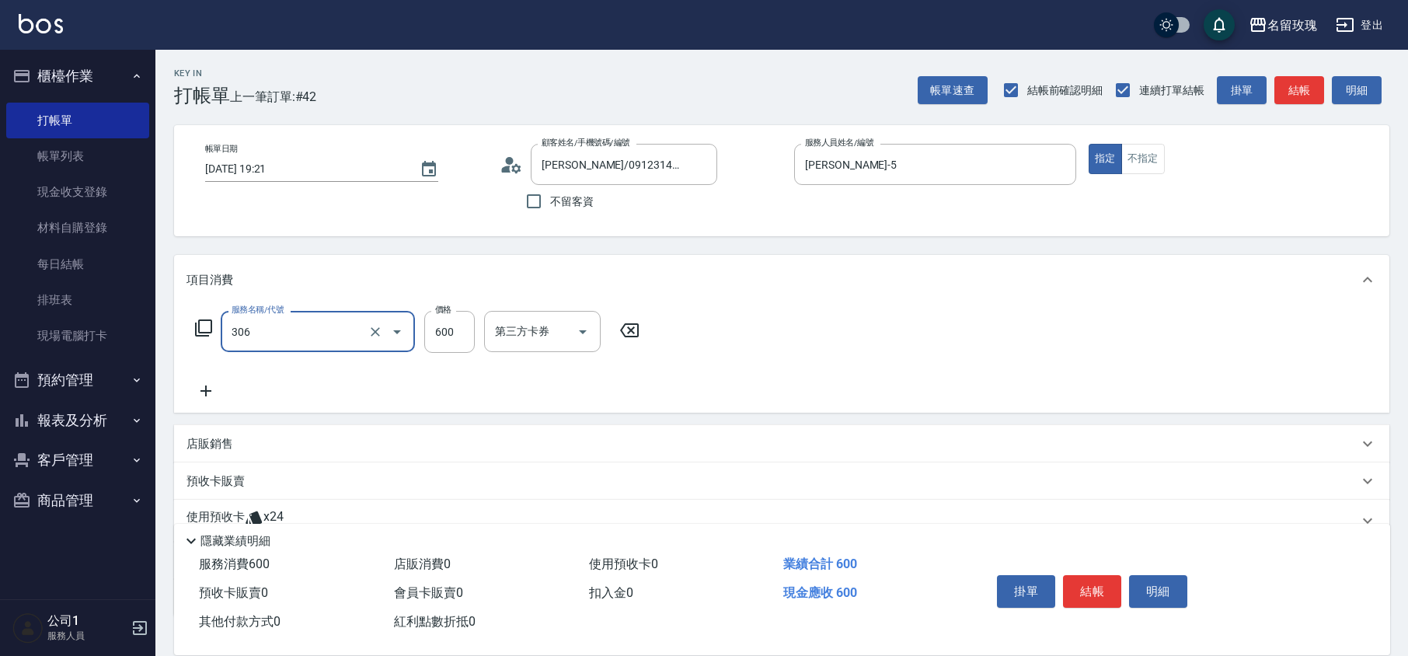
type input "剪髮(306)"
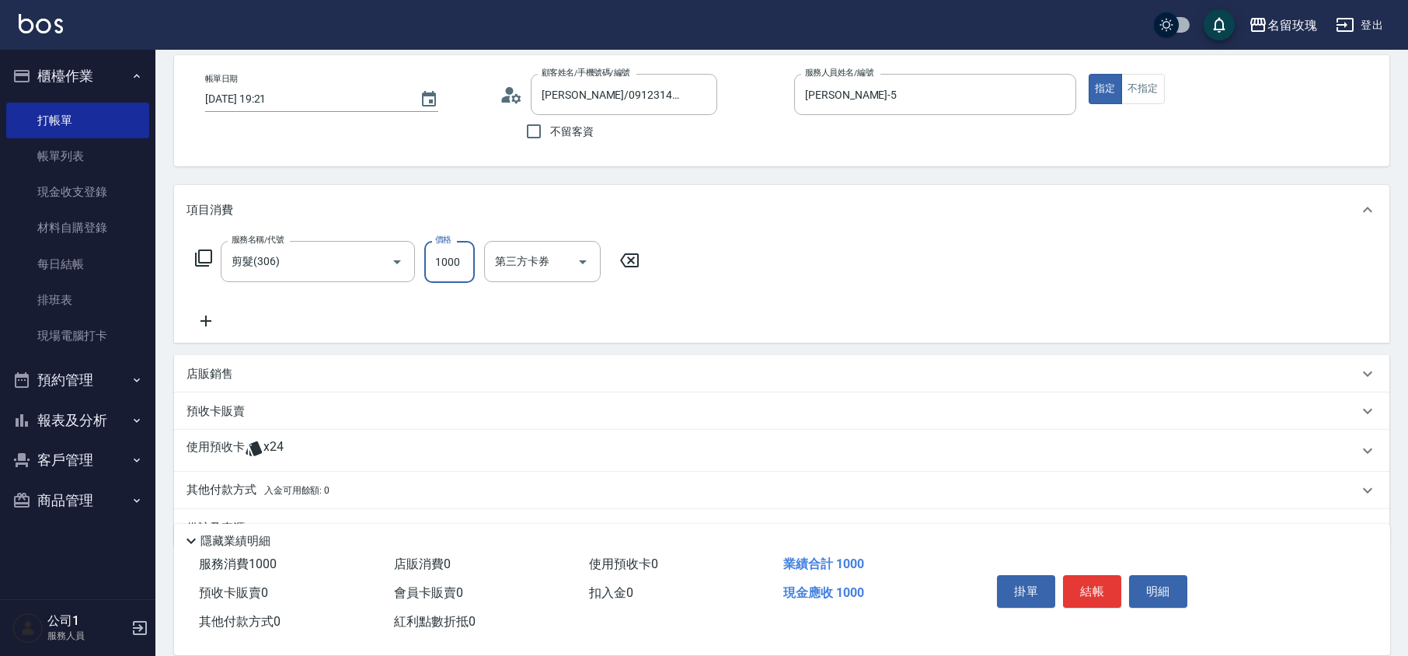
scroll to position [106, 0]
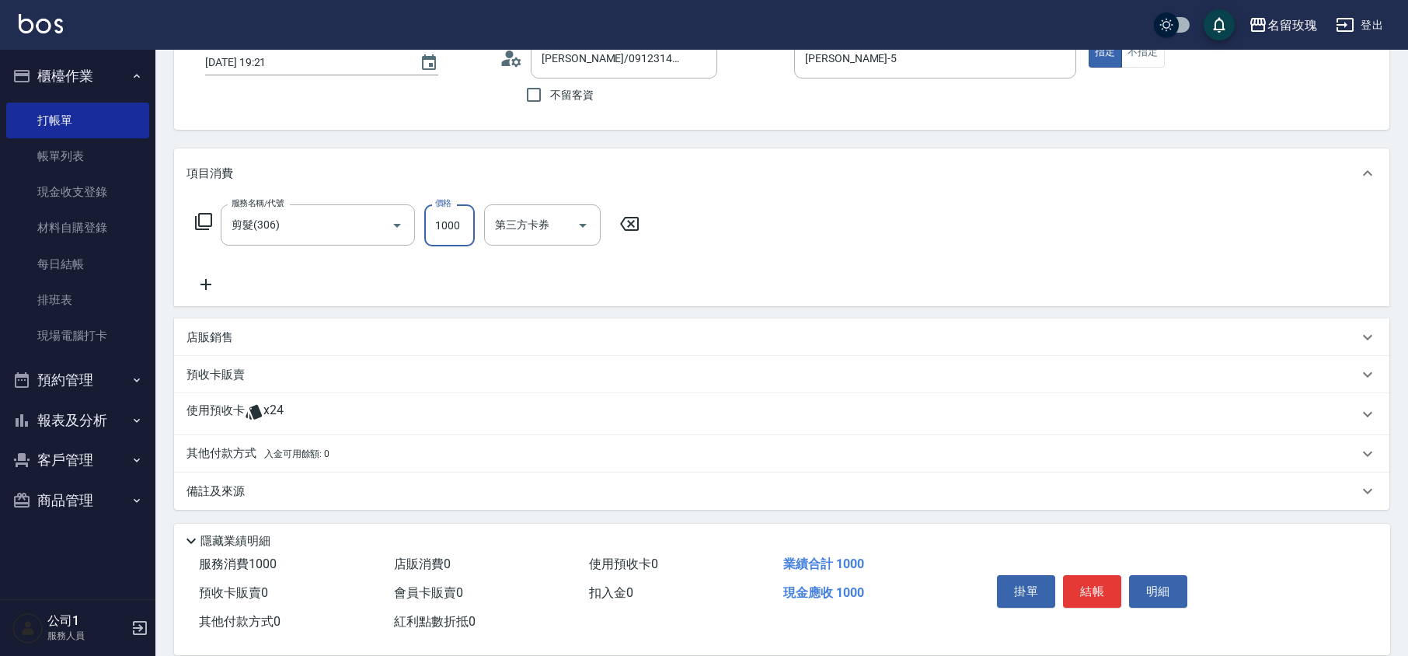
type input "1000"
click at [211, 396] on div "使用預收卡 x24" at bounding box center [781, 414] width 1215 height 42
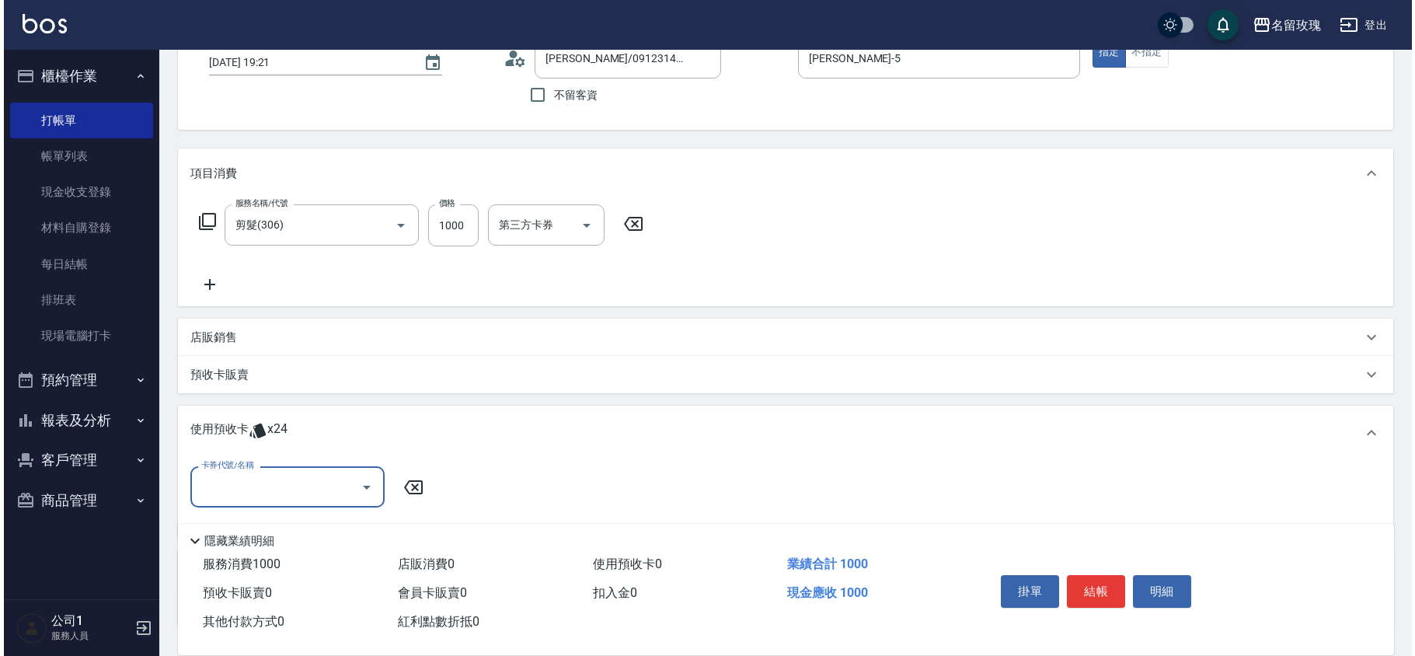
scroll to position [0, 0]
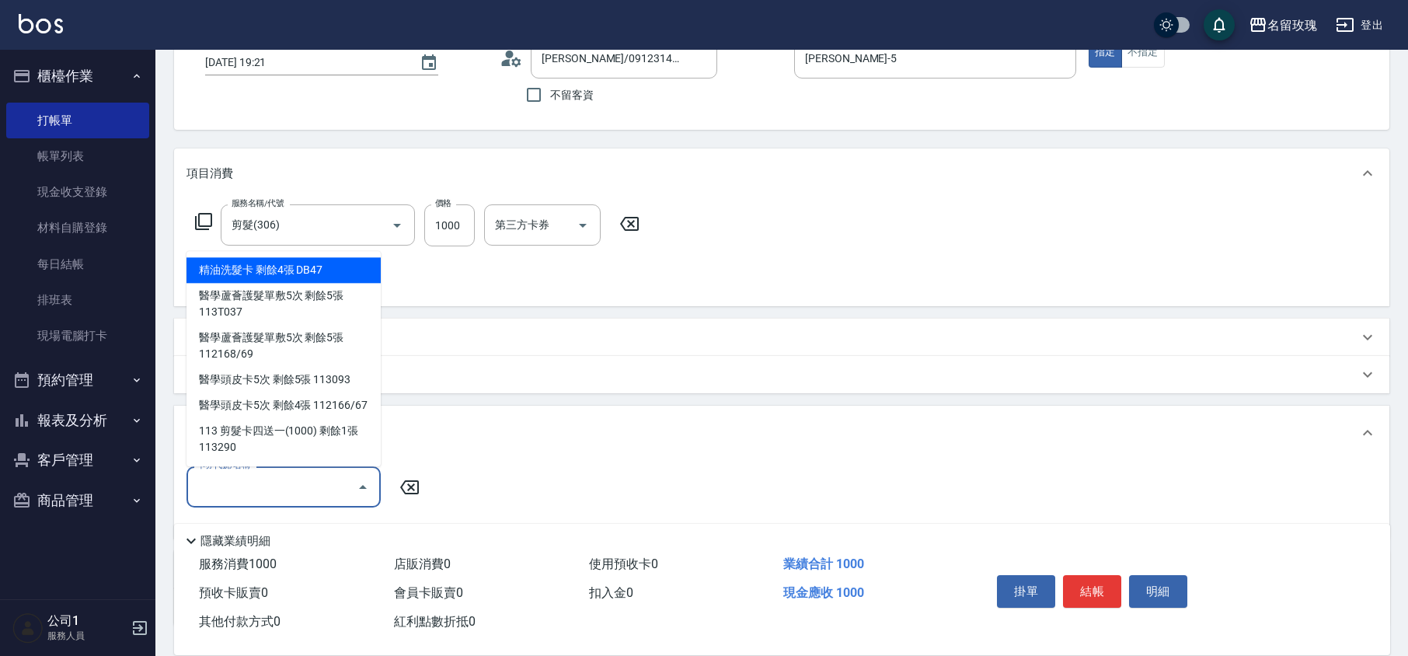
click at [329, 483] on input "卡券代號/名稱" at bounding box center [271, 486] width 157 height 27
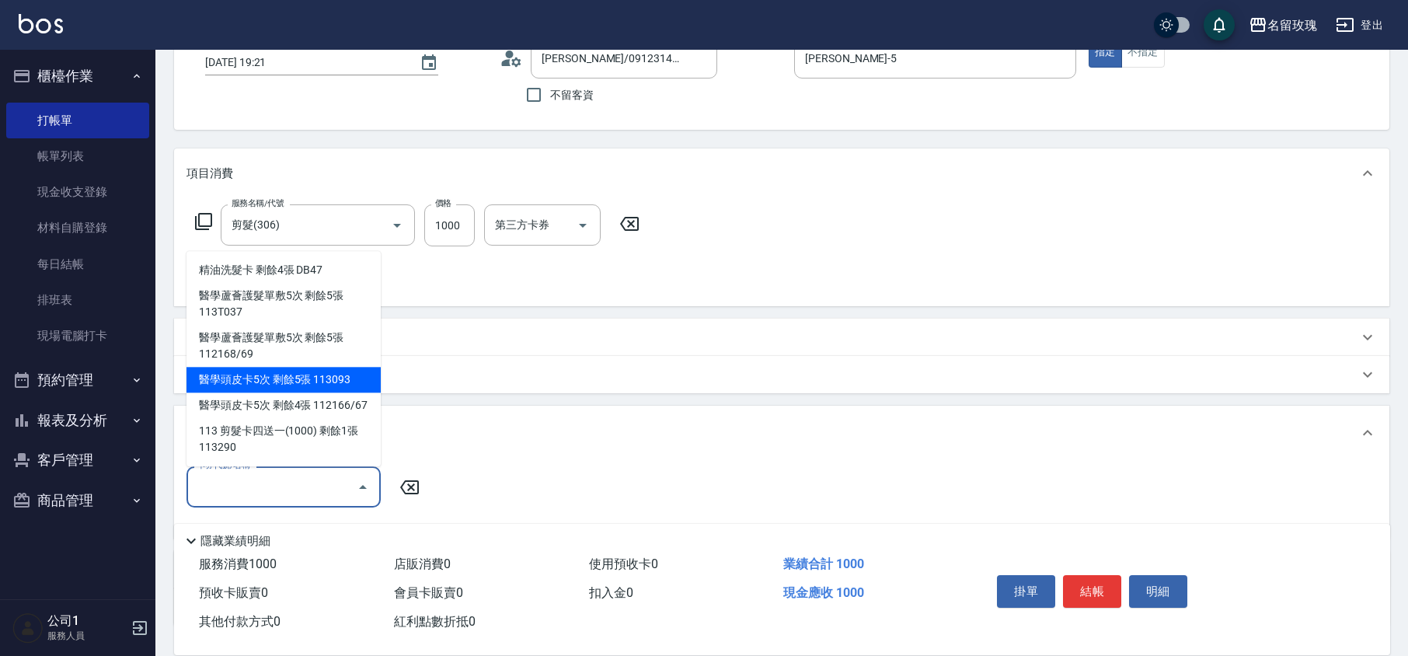
click at [348, 374] on div "醫學頭皮卡5次 剩餘5張 113093" at bounding box center [284, 380] width 194 height 26
type input "醫學頭皮卡5次 113093"
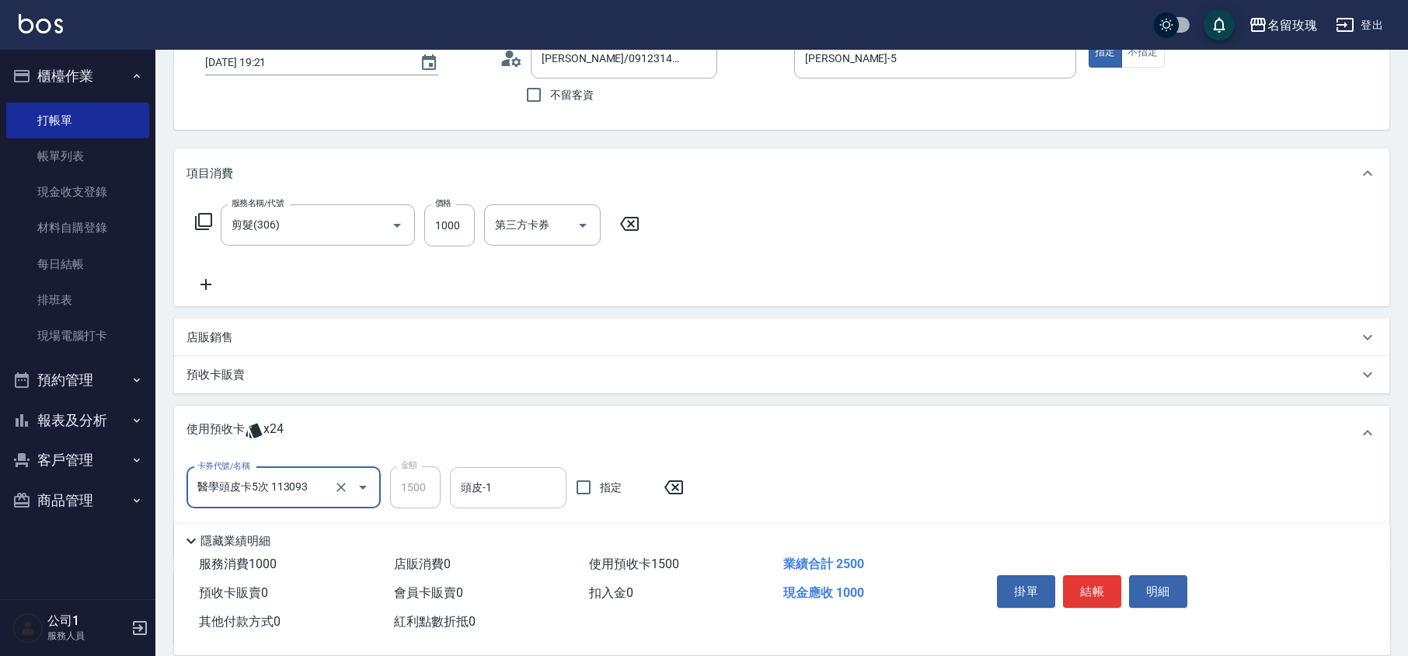
click at [532, 483] on input "頭皮-1" at bounding box center [508, 487] width 103 height 27
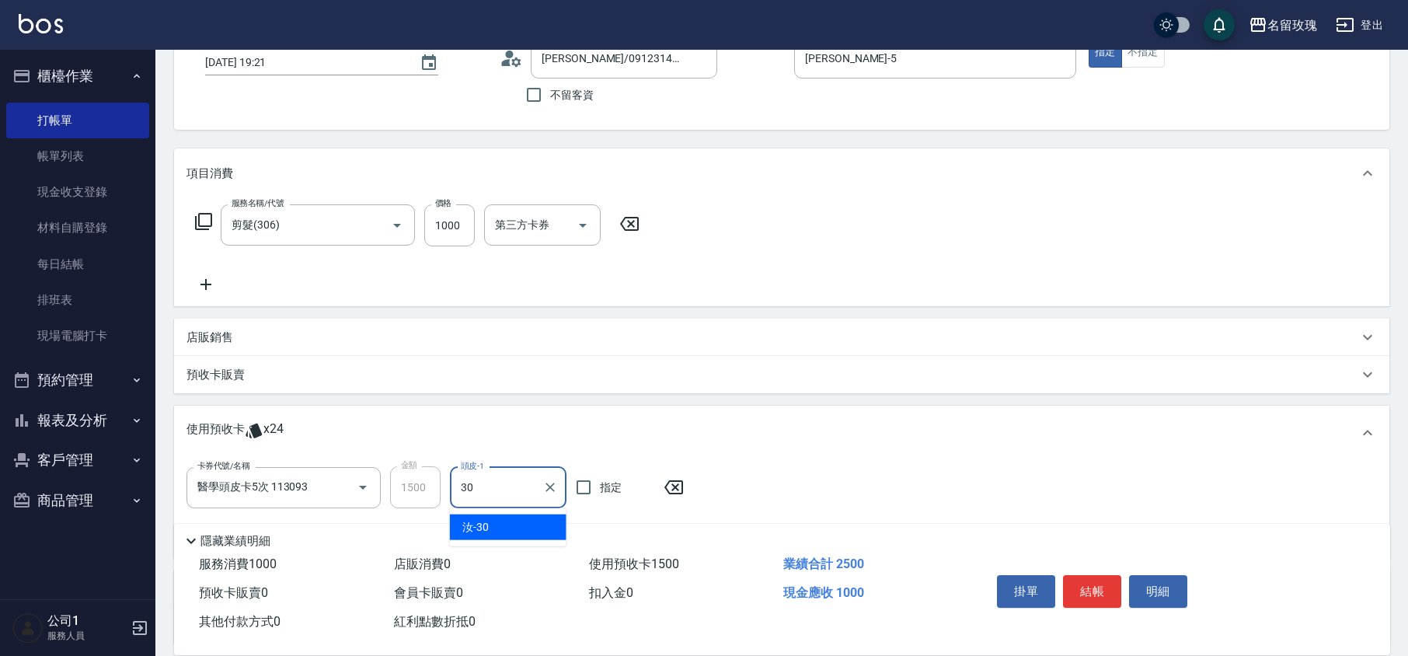
type input "汝-30"
click at [1086, 584] on button "結帳" at bounding box center [1092, 591] width 58 height 33
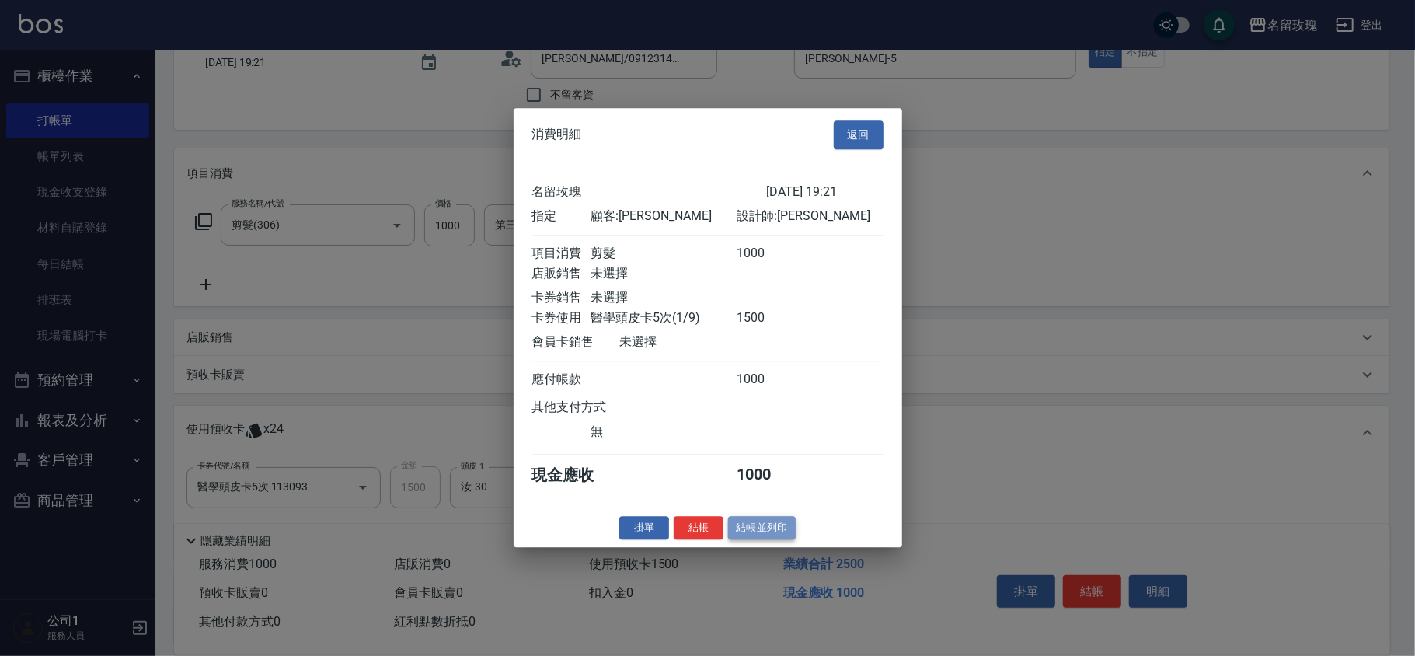
click at [743, 535] on button "結帳並列印" at bounding box center [762, 528] width 68 height 24
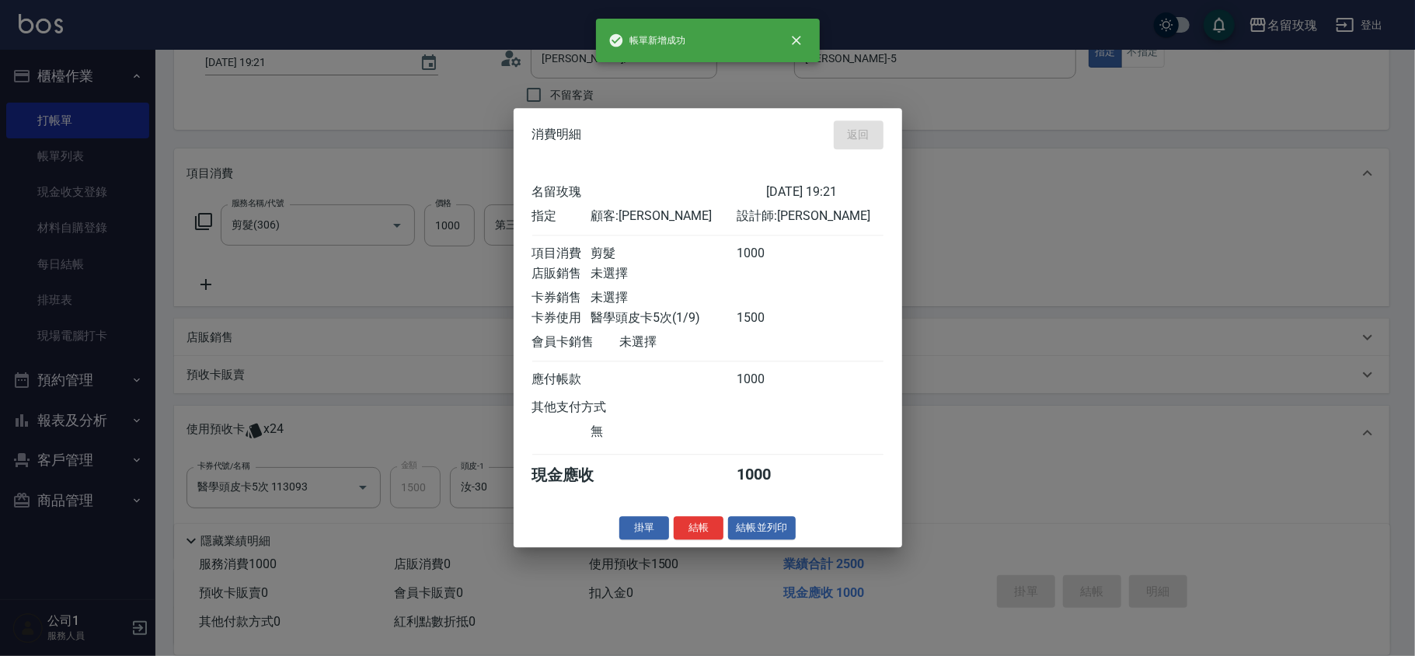
type input "[DATE] 19:22"
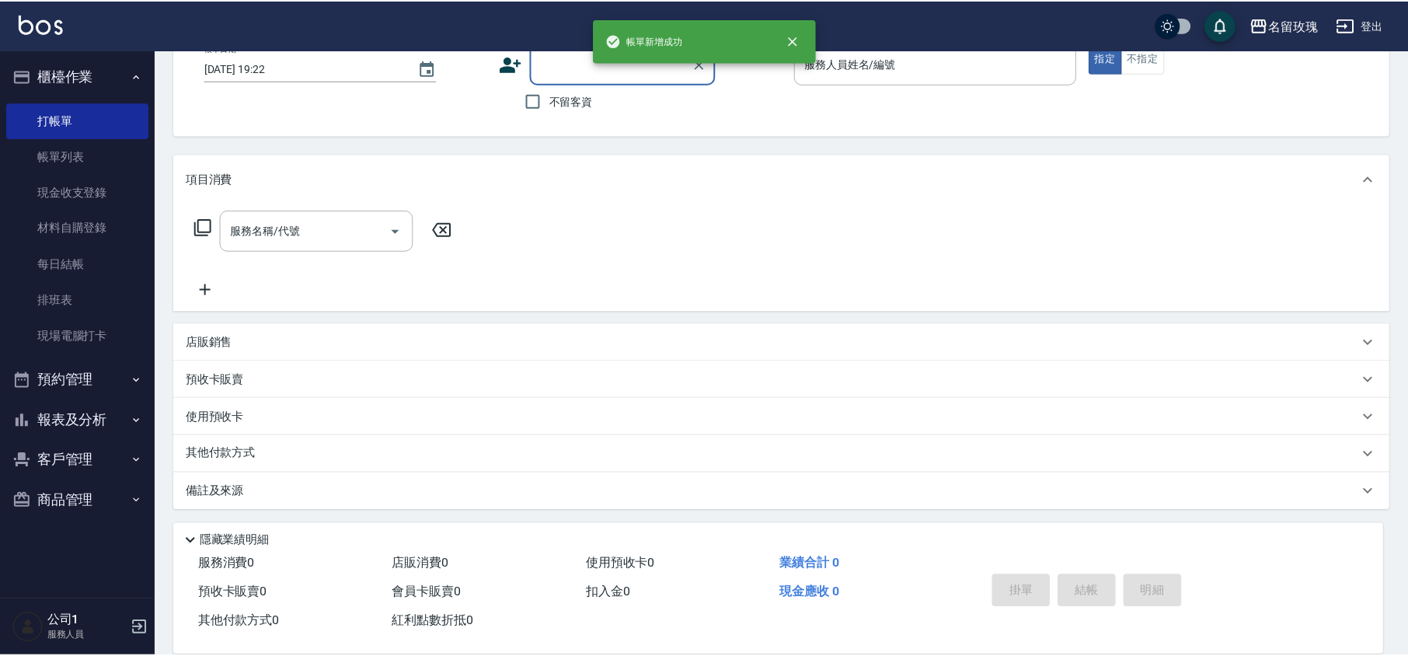
scroll to position [101, 0]
